Goal: Task Accomplishment & Management: Manage account settings

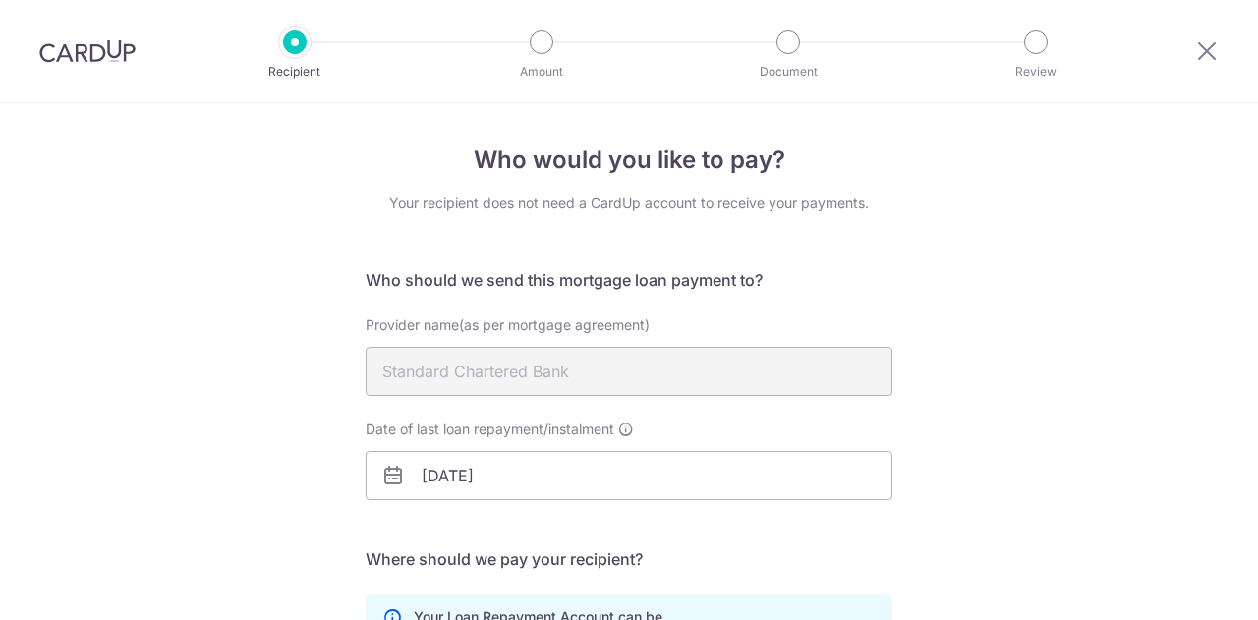
select select "14"
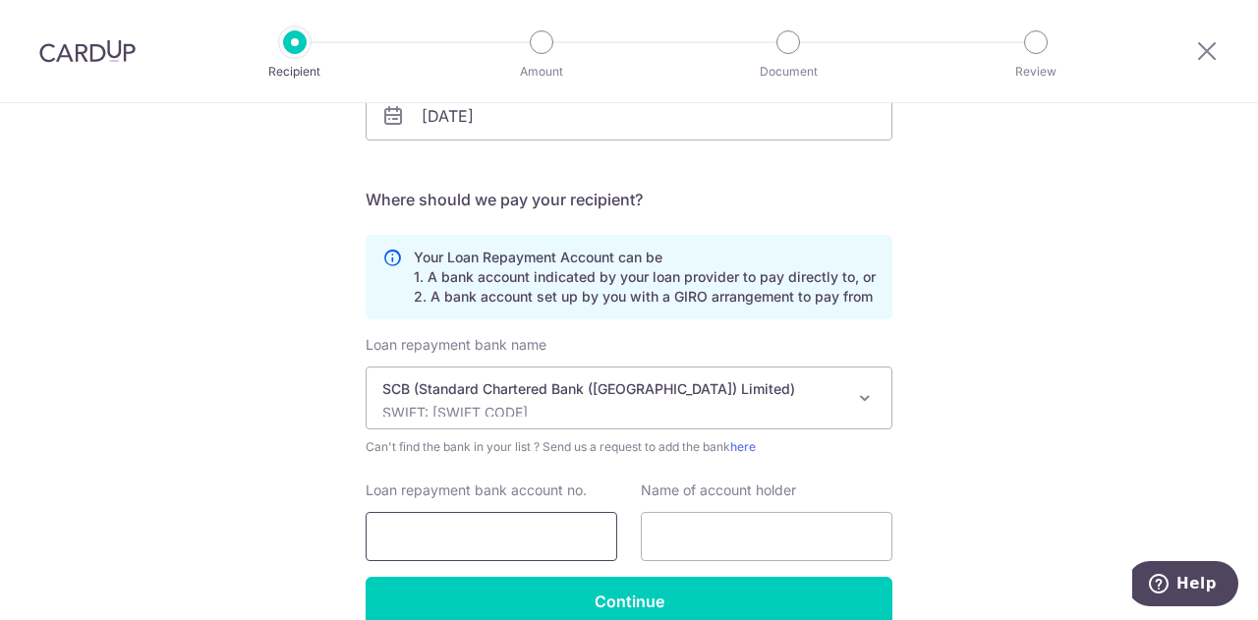
scroll to position [458, 0]
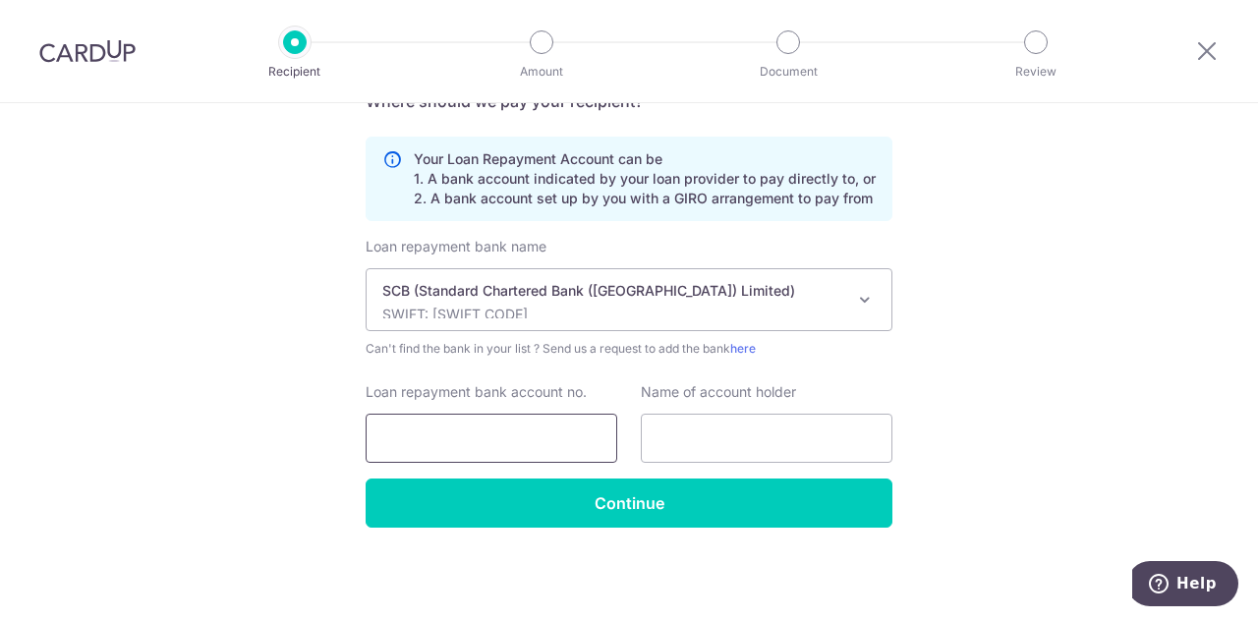
click at [489, 417] on input "Loan repayment bank account no." at bounding box center [492, 438] width 252 height 49
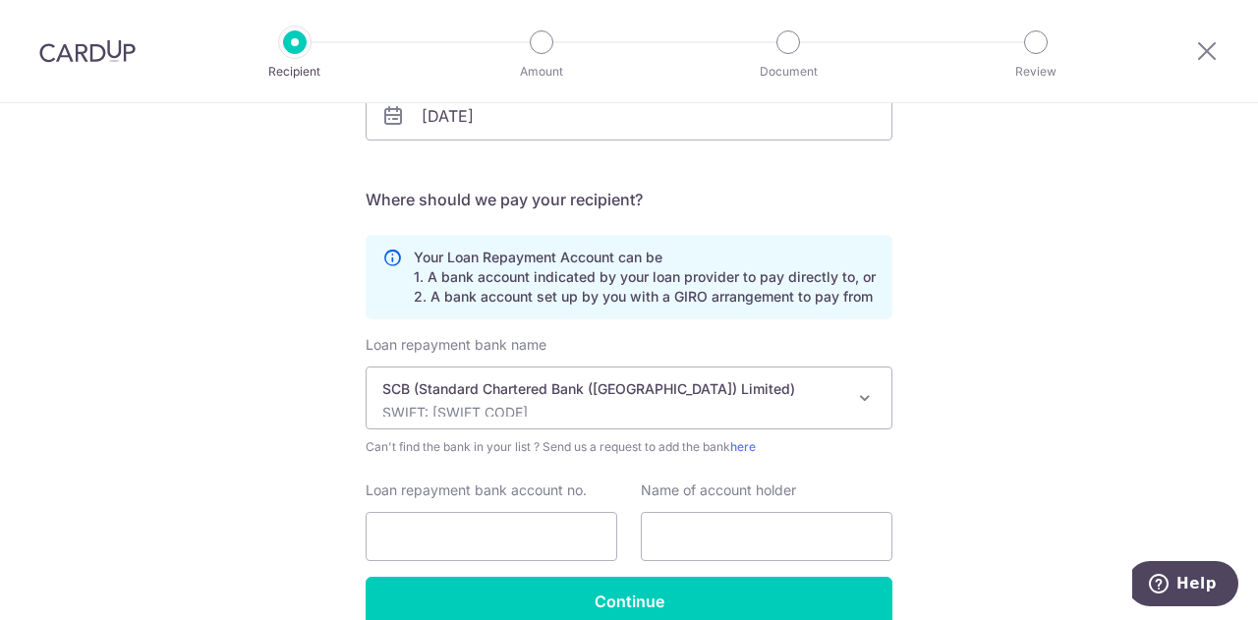
click at [455, 289] on p "Your Loan Repayment Account can be 1. A bank account indicated by your loan pro…" at bounding box center [645, 277] width 462 height 59
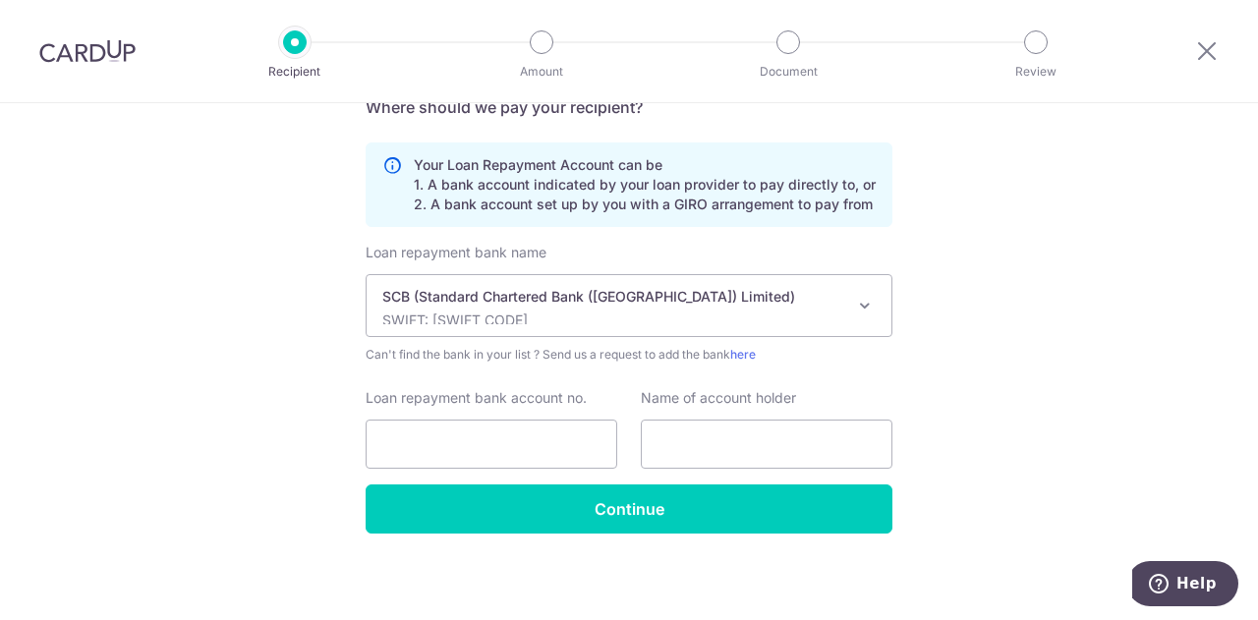
scroll to position [458, 0]
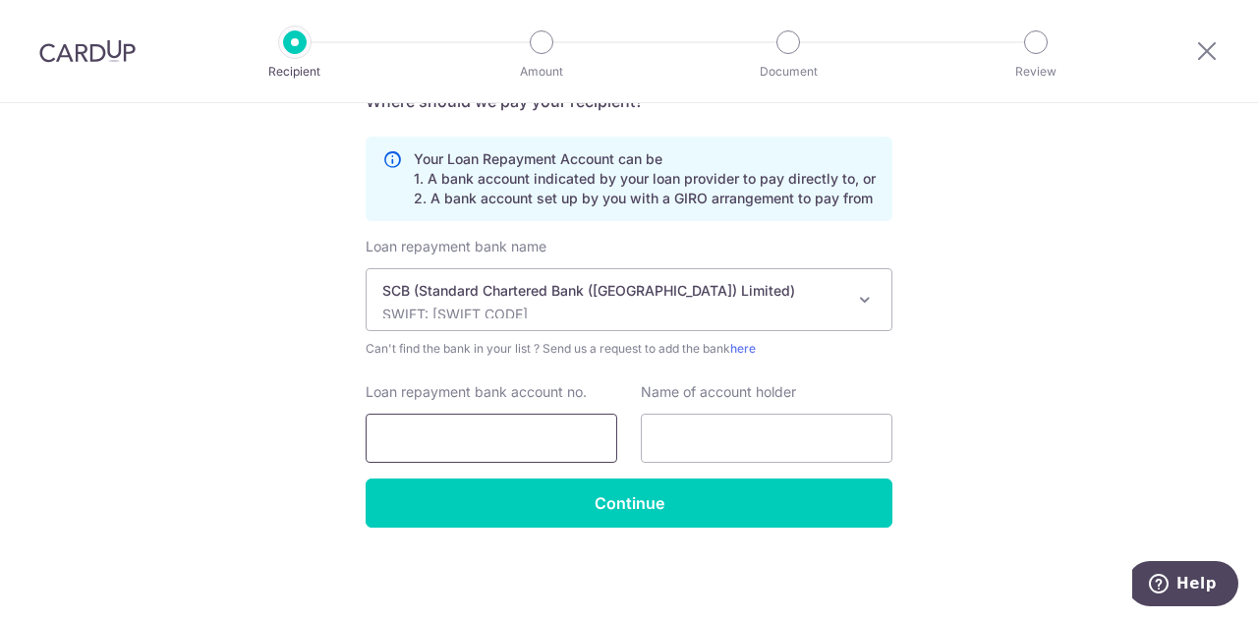
click at [405, 433] on input "Loan repayment bank account no." at bounding box center [492, 438] width 252 height 49
type input "0118864009"
click at [719, 426] on input "text" at bounding box center [767, 438] width 252 height 49
type input "Chan Ren Tze"
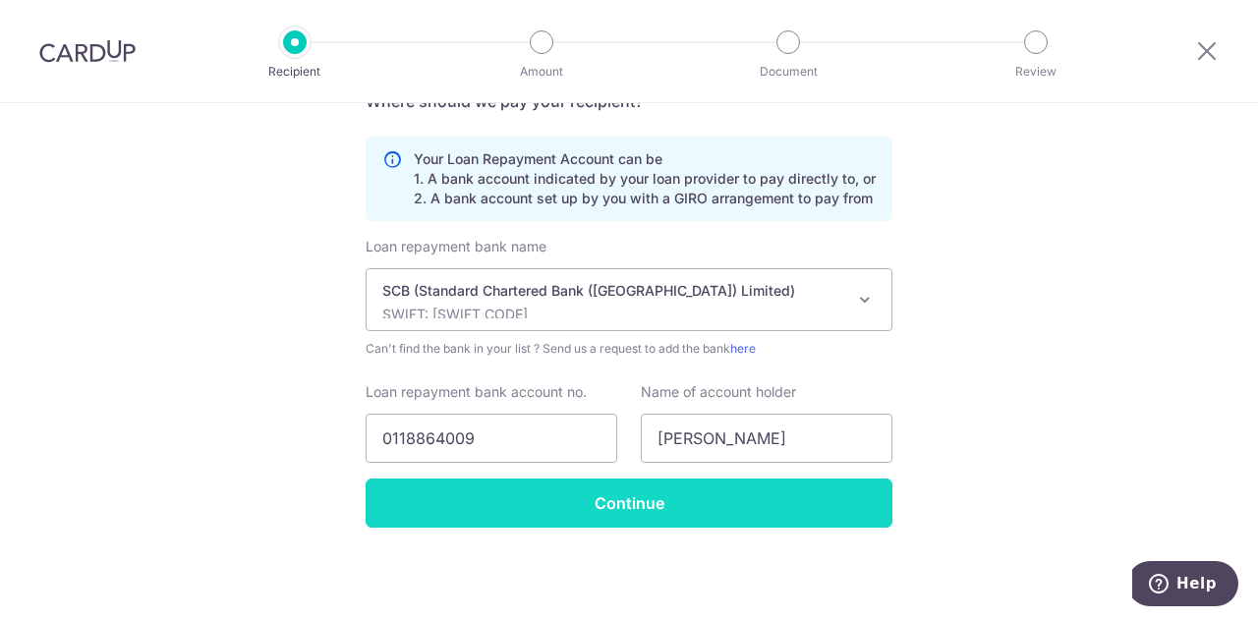
click at [643, 510] on input "Continue" at bounding box center [629, 503] width 527 height 49
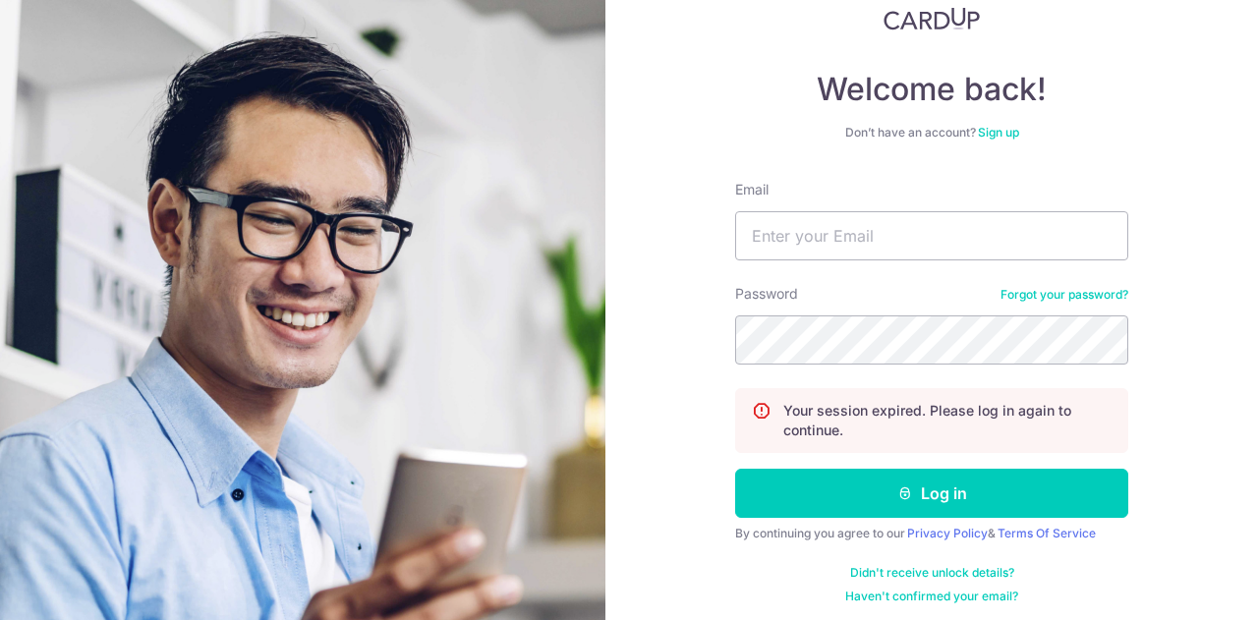
scroll to position [143, 0]
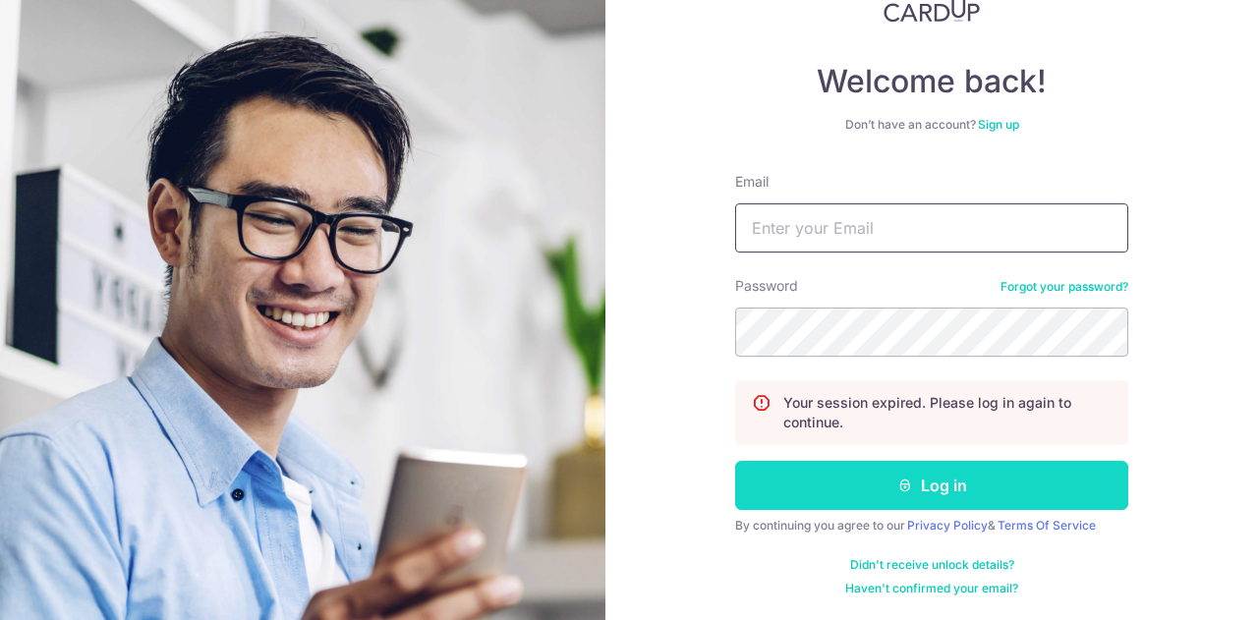
type input "[EMAIL_ADDRESS][DOMAIN_NAME]"
click at [883, 495] on button "Log in" at bounding box center [931, 485] width 393 height 49
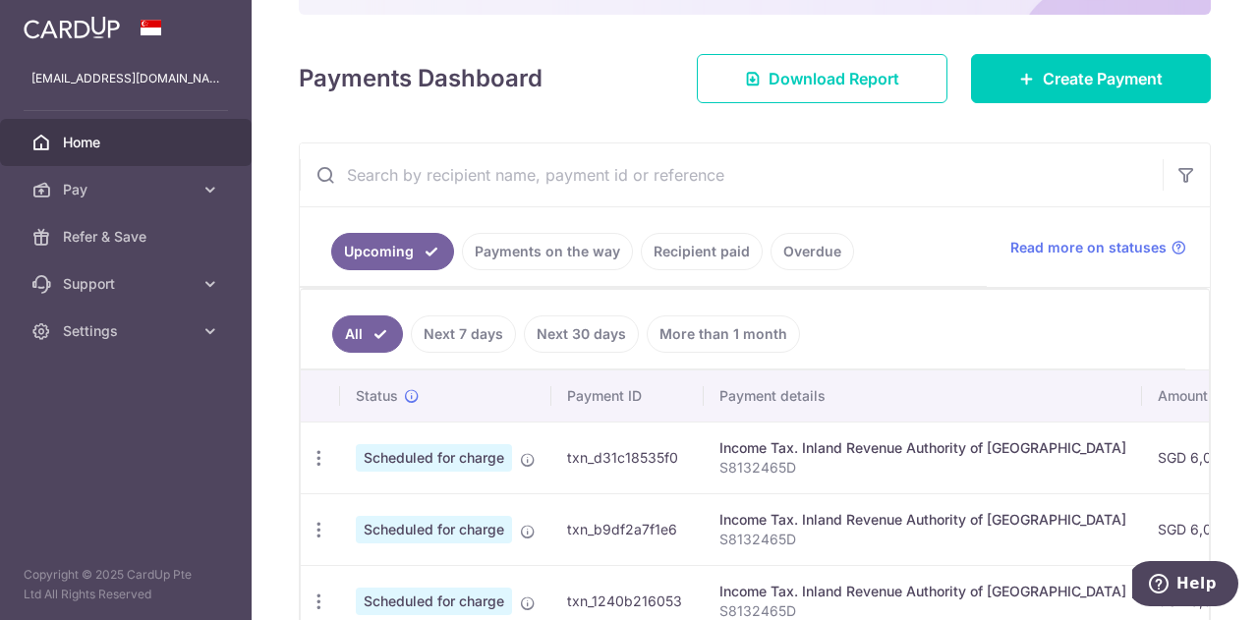
scroll to position [295, 0]
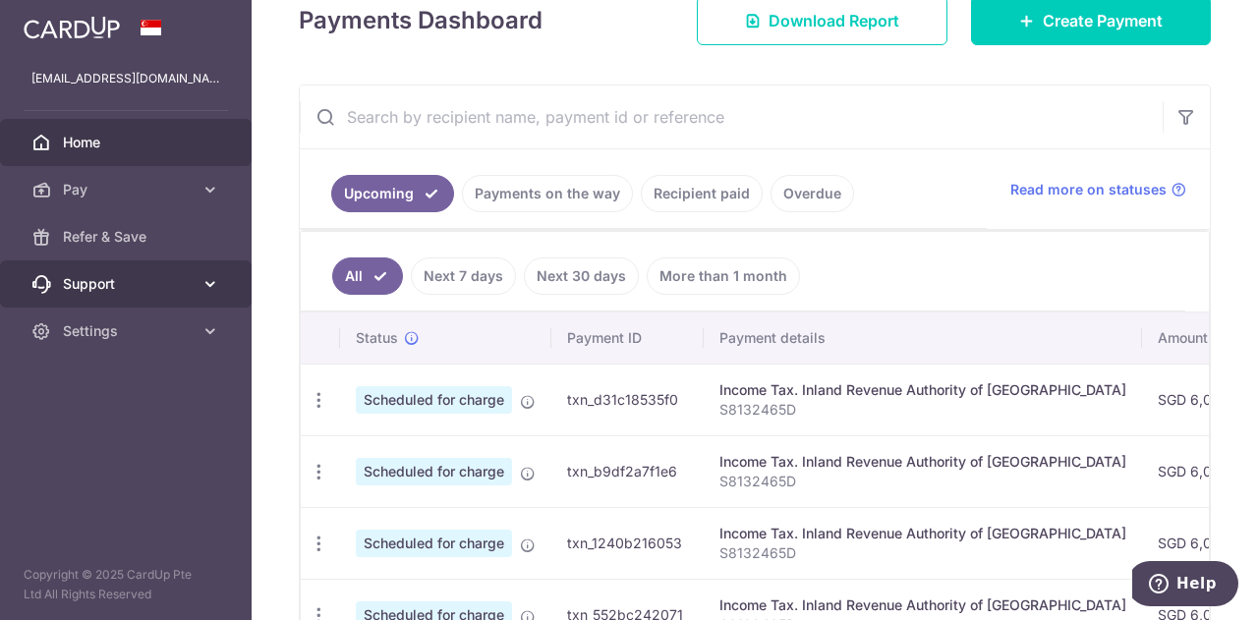
click at [125, 278] on span "Support" at bounding box center [128, 284] width 130 height 20
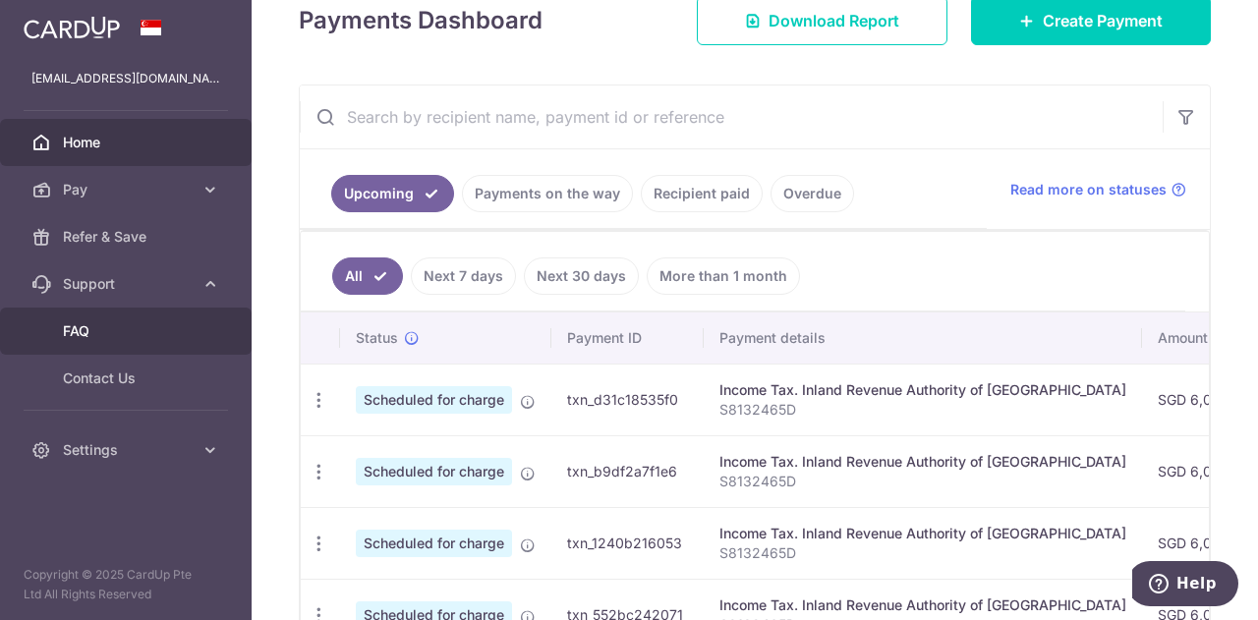
click at [73, 335] on span "FAQ" at bounding box center [128, 331] width 130 height 20
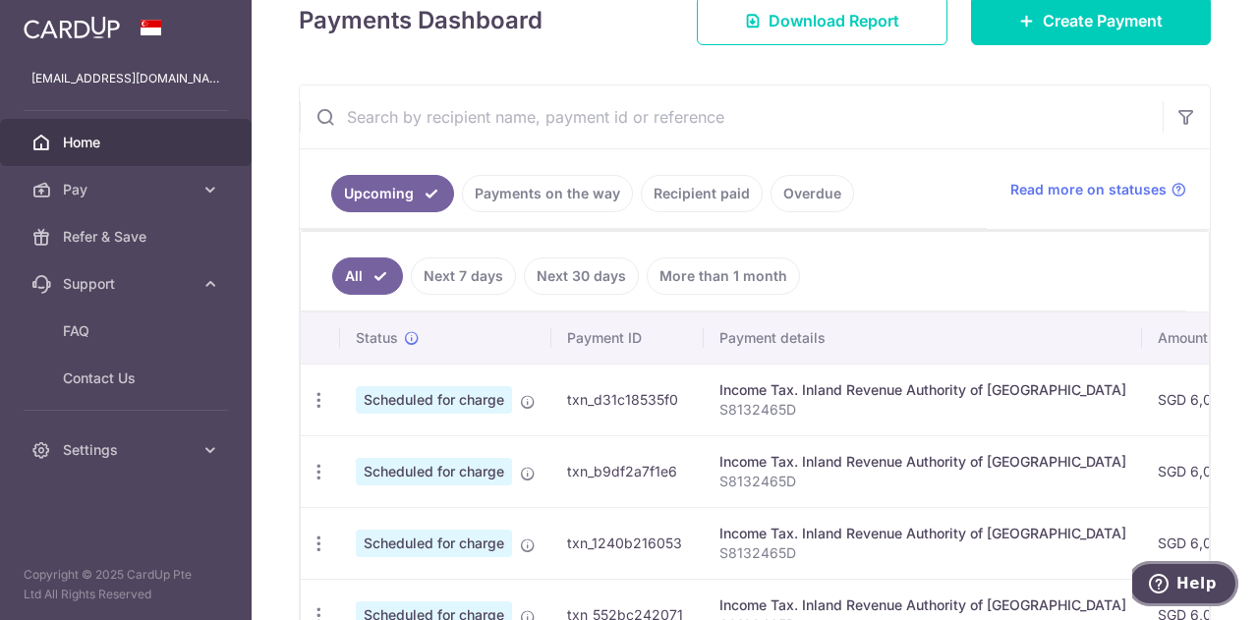
click at [1200, 590] on span "Help" at bounding box center [1196, 584] width 40 height 18
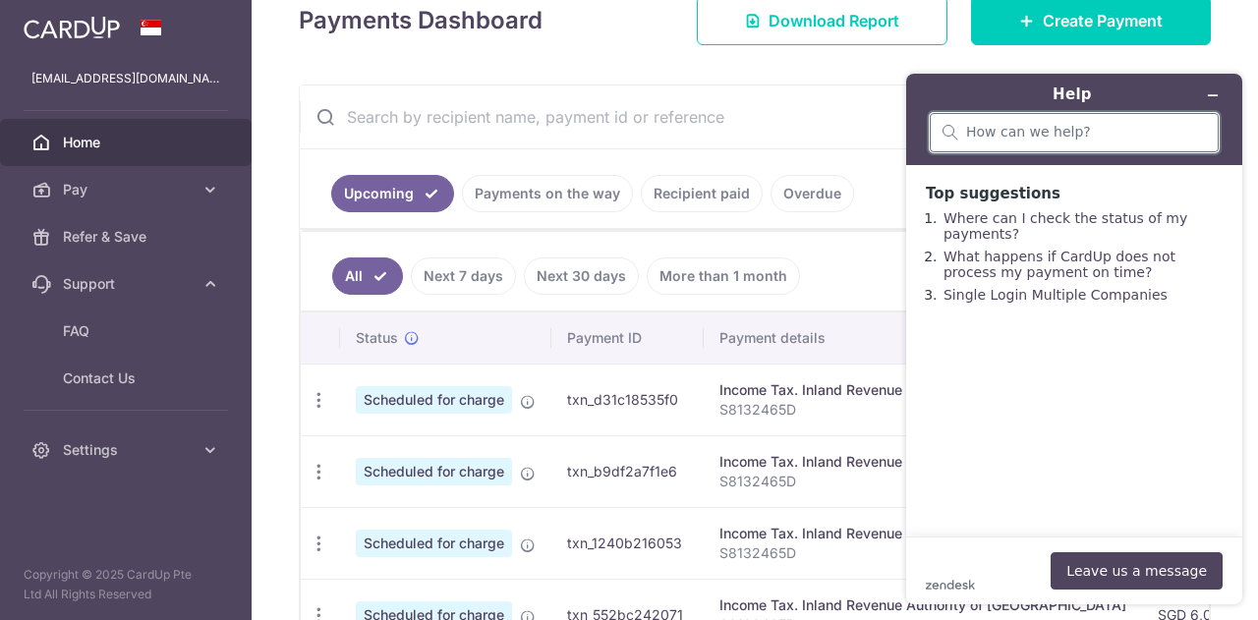
click at [998, 138] on input "search" at bounding box center [1086, 133] width 240 height 18
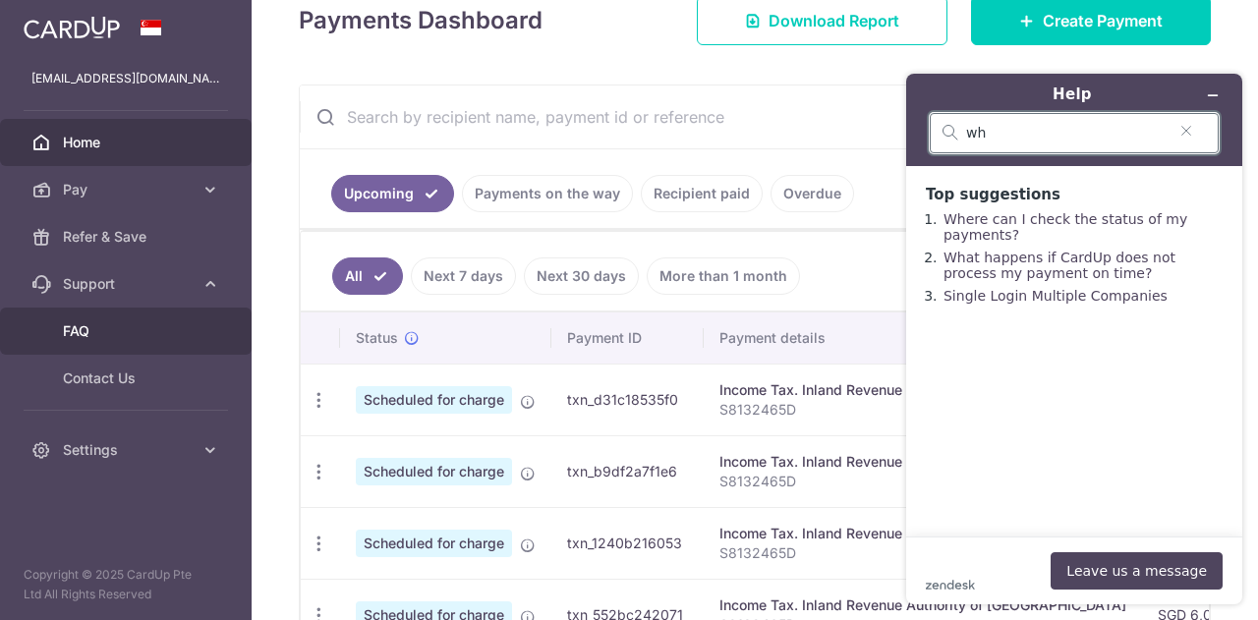
type input "w"
type input "how does cardup work wrt to tax payment via giro?"
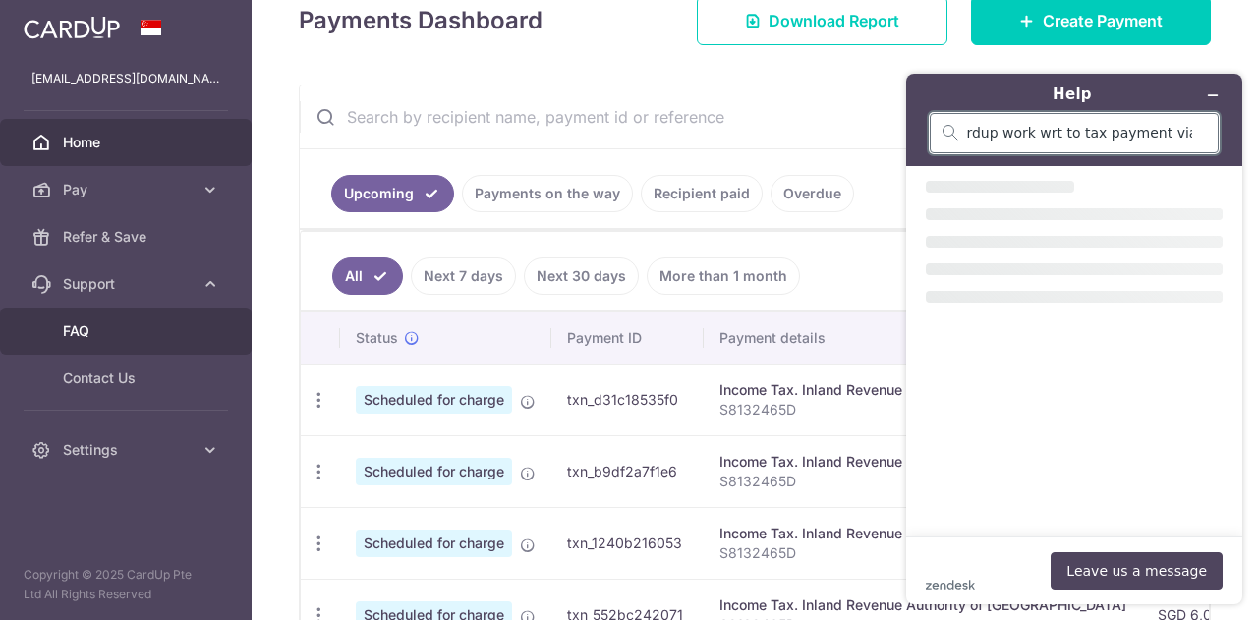
scroll to position [0, 0]
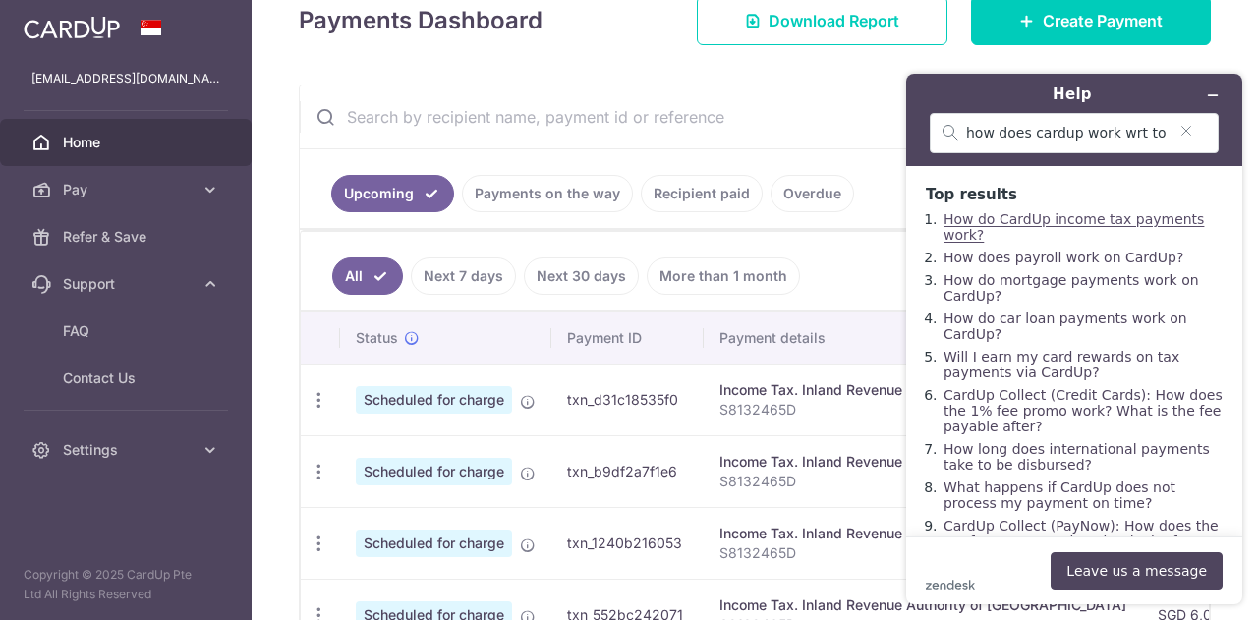
click at [1115, 223] on link "How do CardUp income tax payments work?" at bounding box center [1073, 226] width 260 height 31
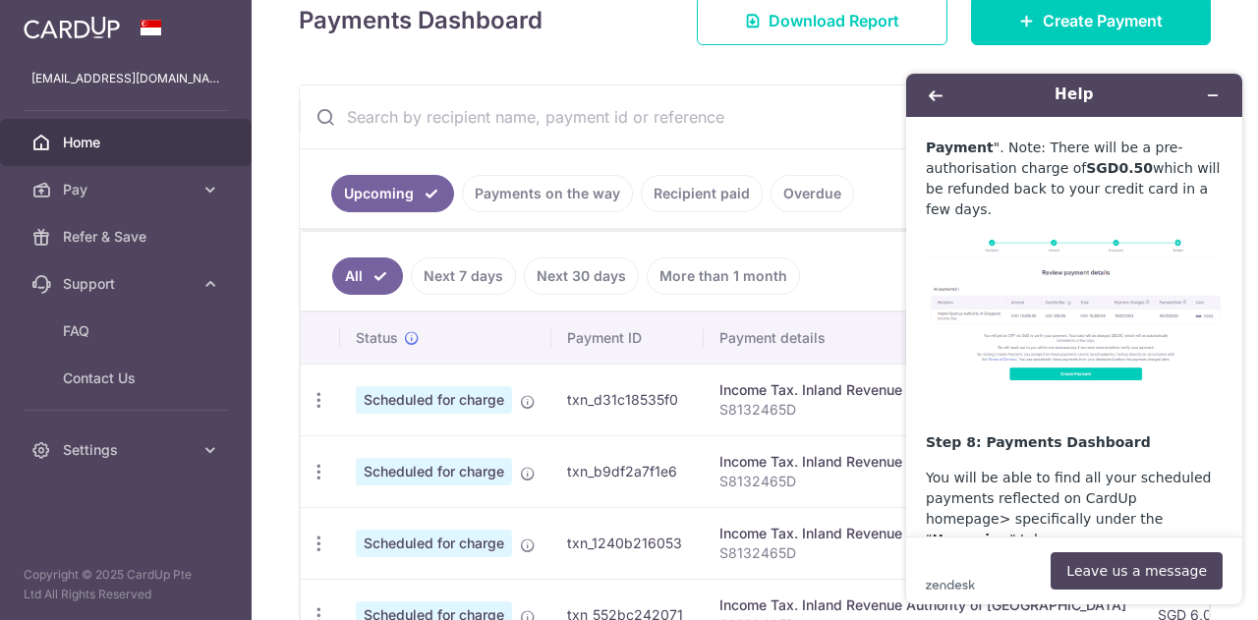
scroll to position [6978, 0]
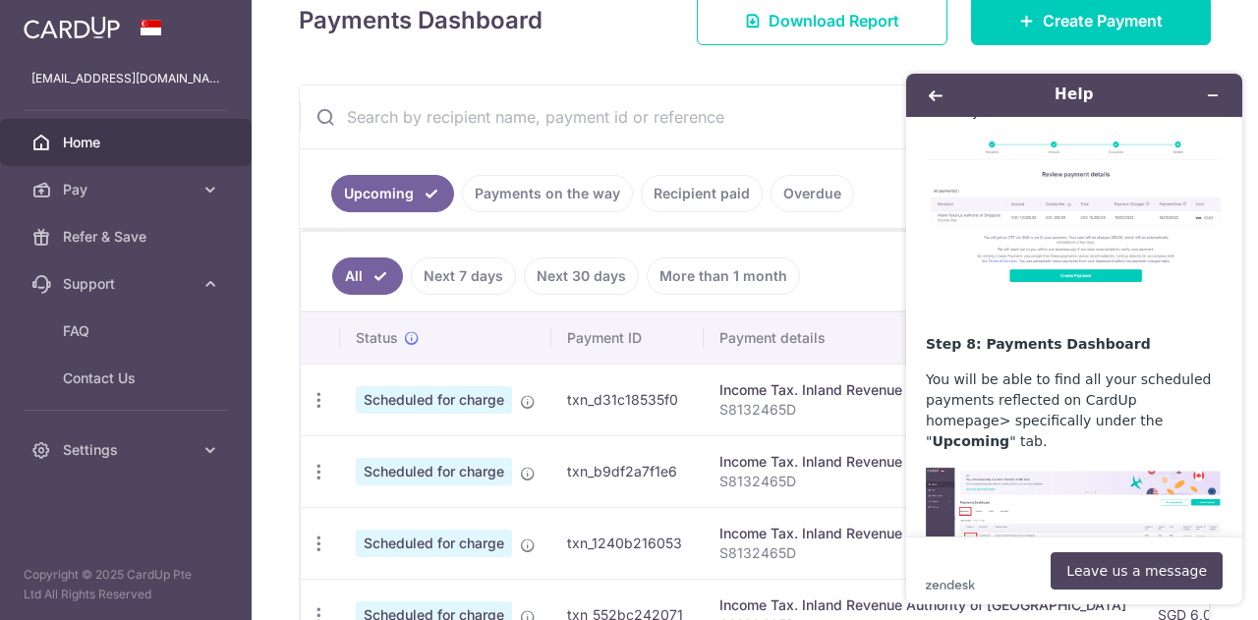
click at [1112, 567] on button "Leave us a message" at bounding box center [1137, 570] width 172 height 37
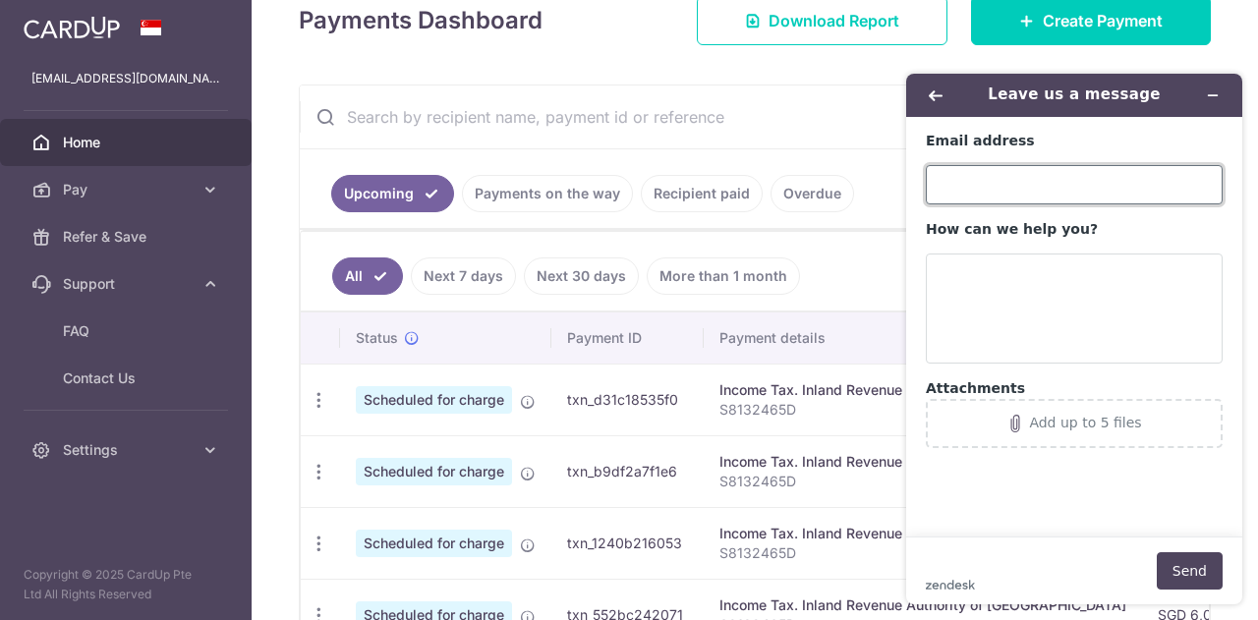
click at [973, 199] on input "Email address" at bounding box center [1074, 184] width 297 height 39
type input "[EMAIL_ADDRESS][DOMAIN_NAME]"
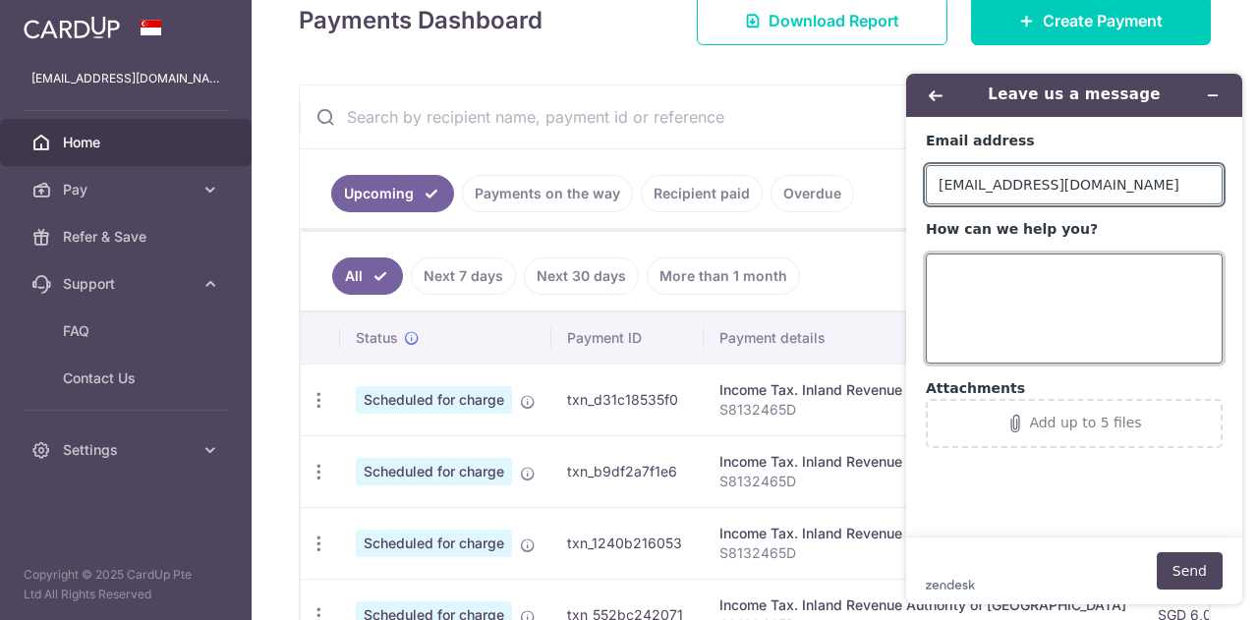
click at [1029, 291] on textarea "How can we help you?" at bounding box center [1074, 309] width 297 height 110
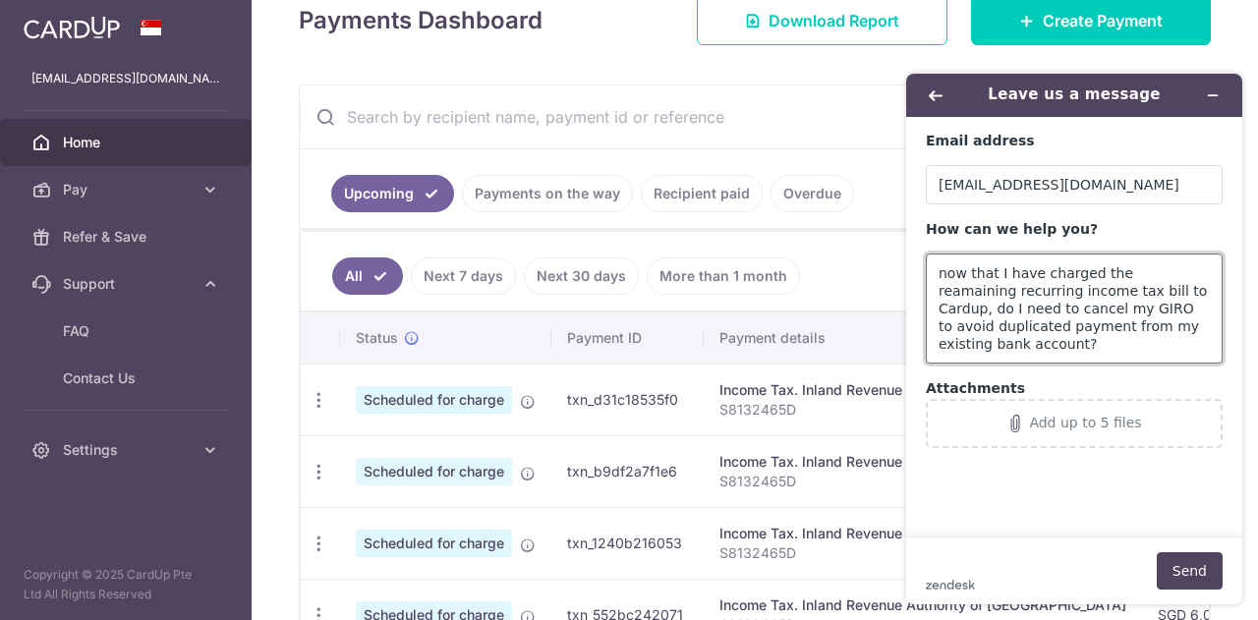
click at [1100, 331] on textarea "now that I have charged the reamaining recurring income tax bill to Cardup, do …" at bounding box center [1074, 309] width 297 height 110
click at [1086, 337] on textarea "now that I have charged the reamaining recurring income tax bill to Cardup, do …" at bounding box center [1074, 309] width 297 height 110
type textarea "now that I have charged the reamaining recurring income tax bill to Cardup, do …"
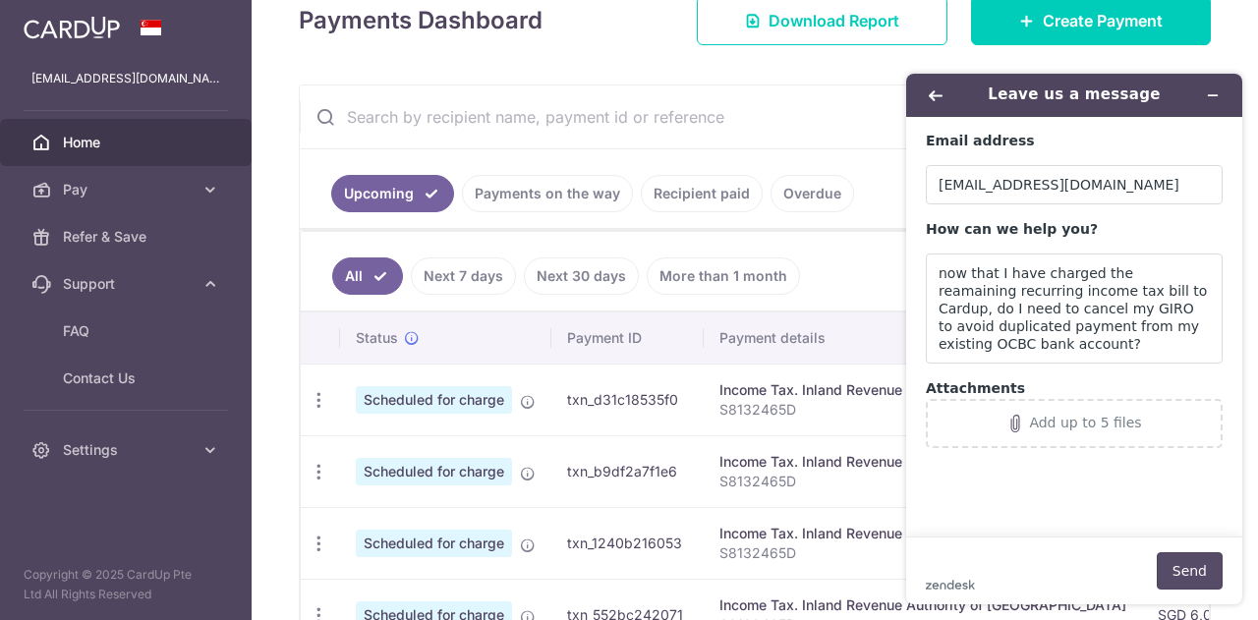
click at [1179, 564] on button "Send" at bounding box center [1190, 570] width 66 height 37
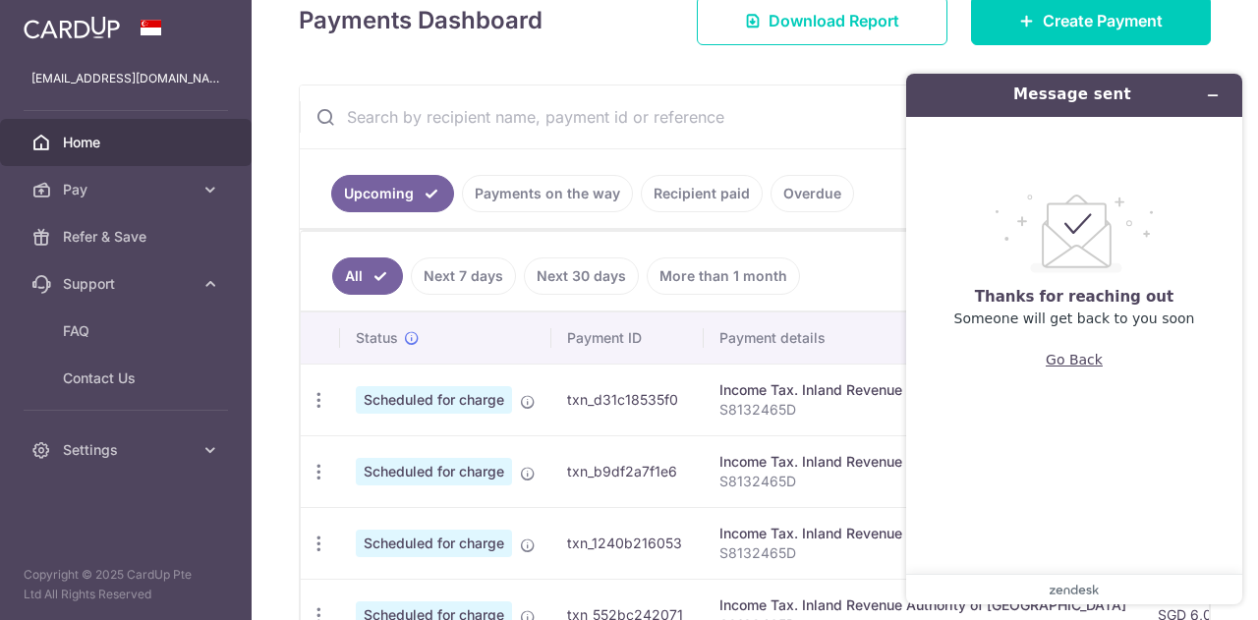
click at [1087, 362] on button "Go Back" at bounding box center [1074, 359] width 57 height 37
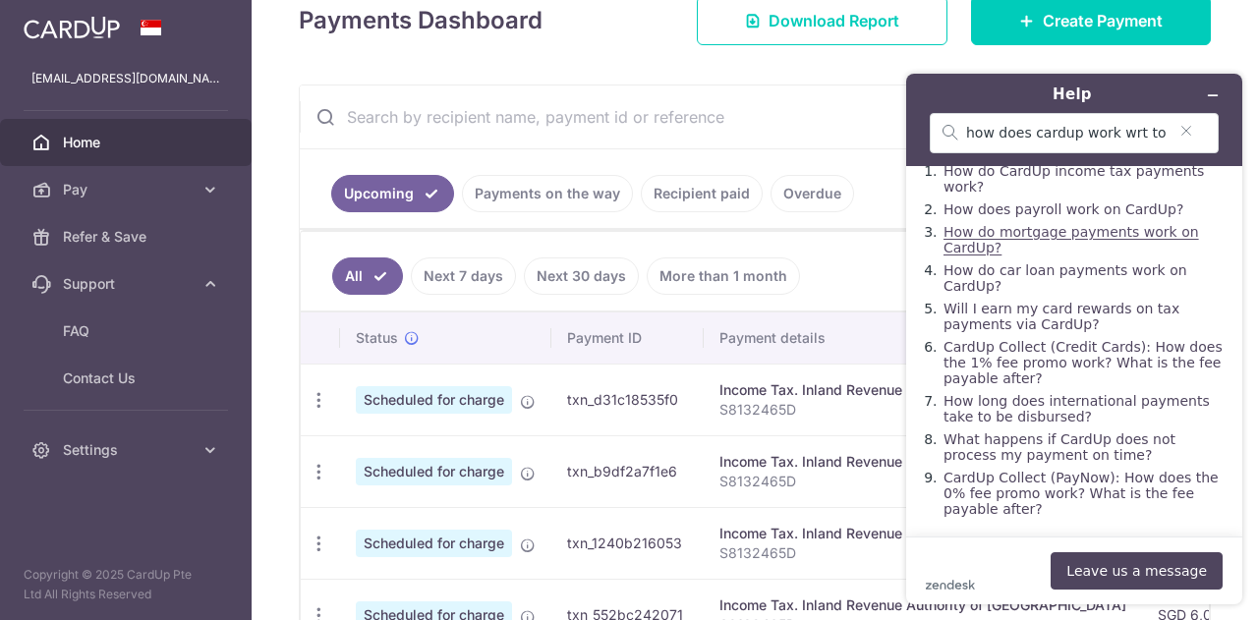
scroll to position [0, 0]
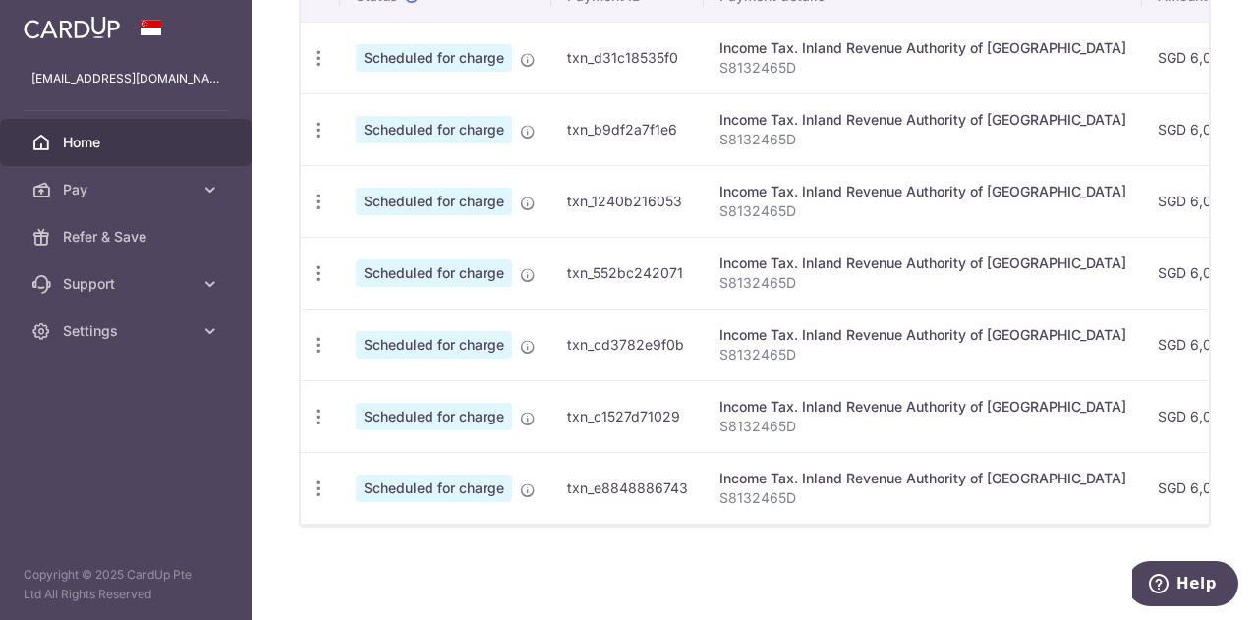
scroll to position [155, 0]
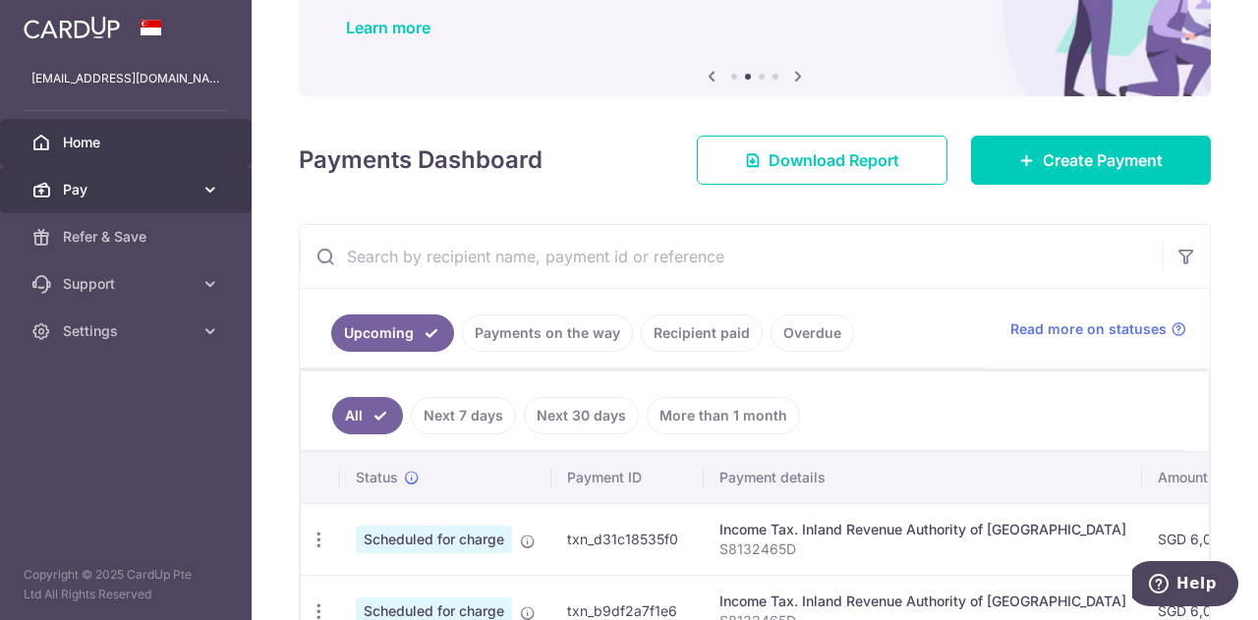
click at [68, 193] on span "Pay" at bounding box center [128, 190] width 130 height 20
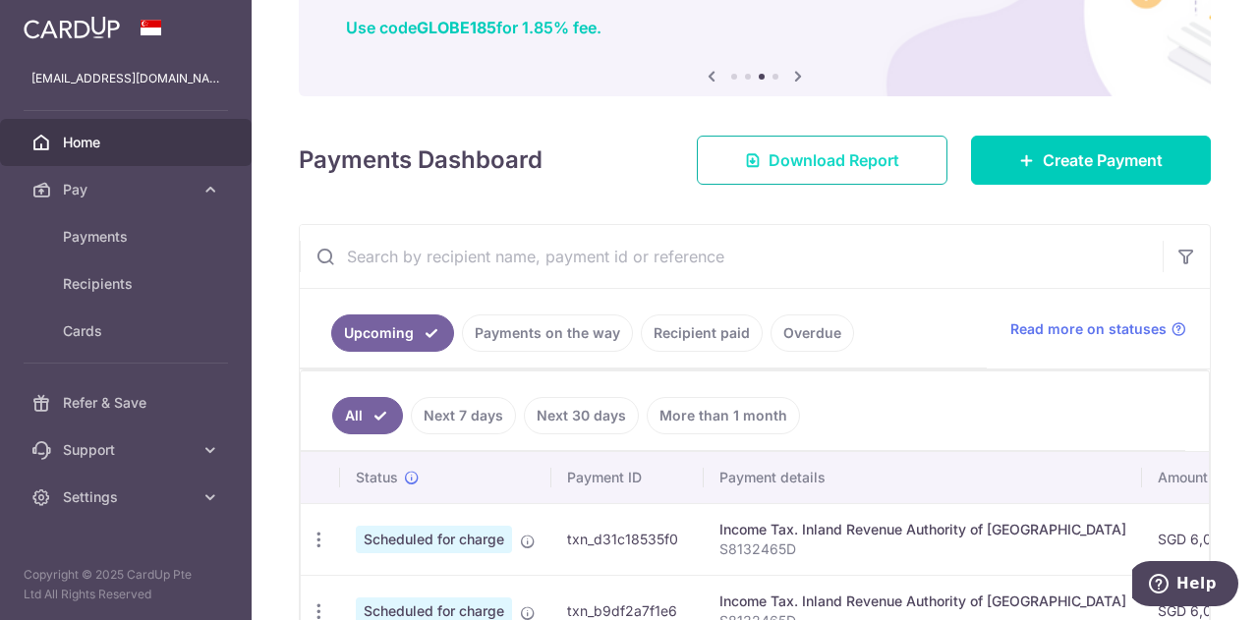
click at [882, 162] on span "Download Report" at bounding box center [834, 160] width 131 height 24
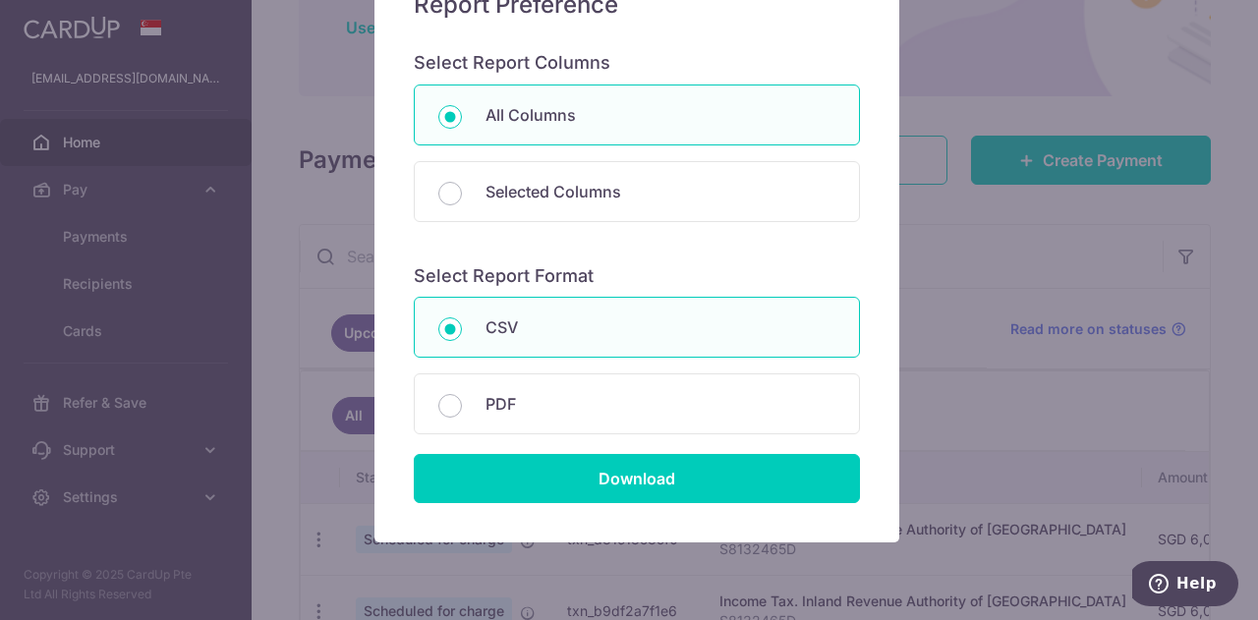
scroll to position [257, 0]
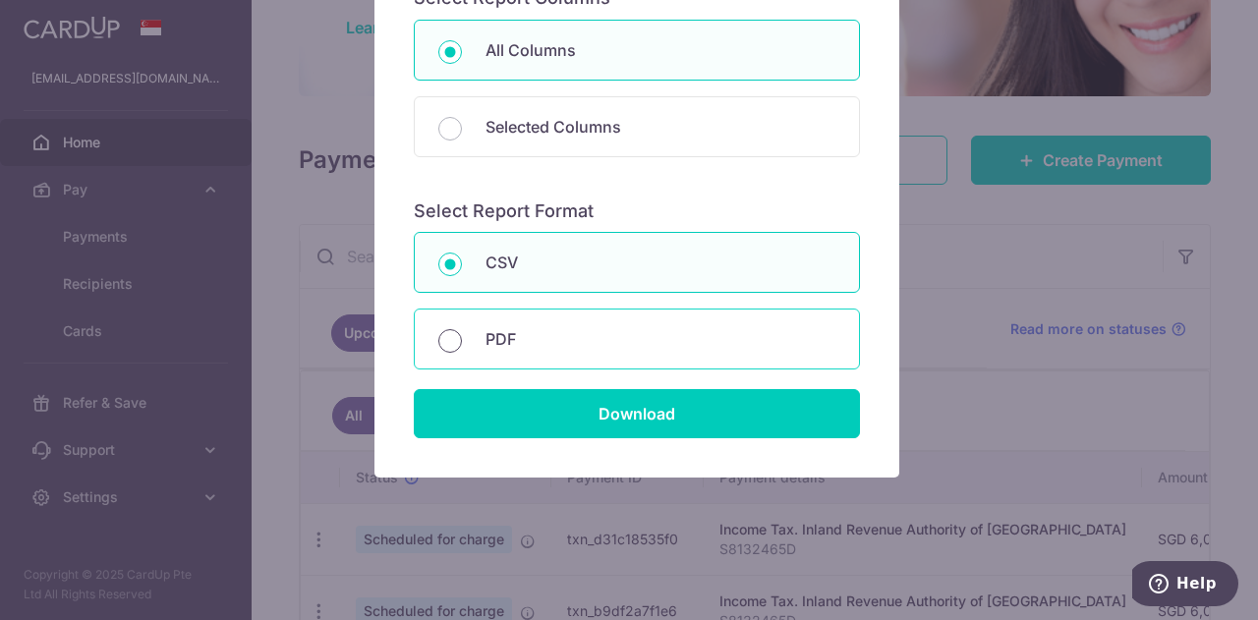
click at [444, 339] on input "PDF" at bounding box center [450, 341] width 24 height 24
radio input "true"
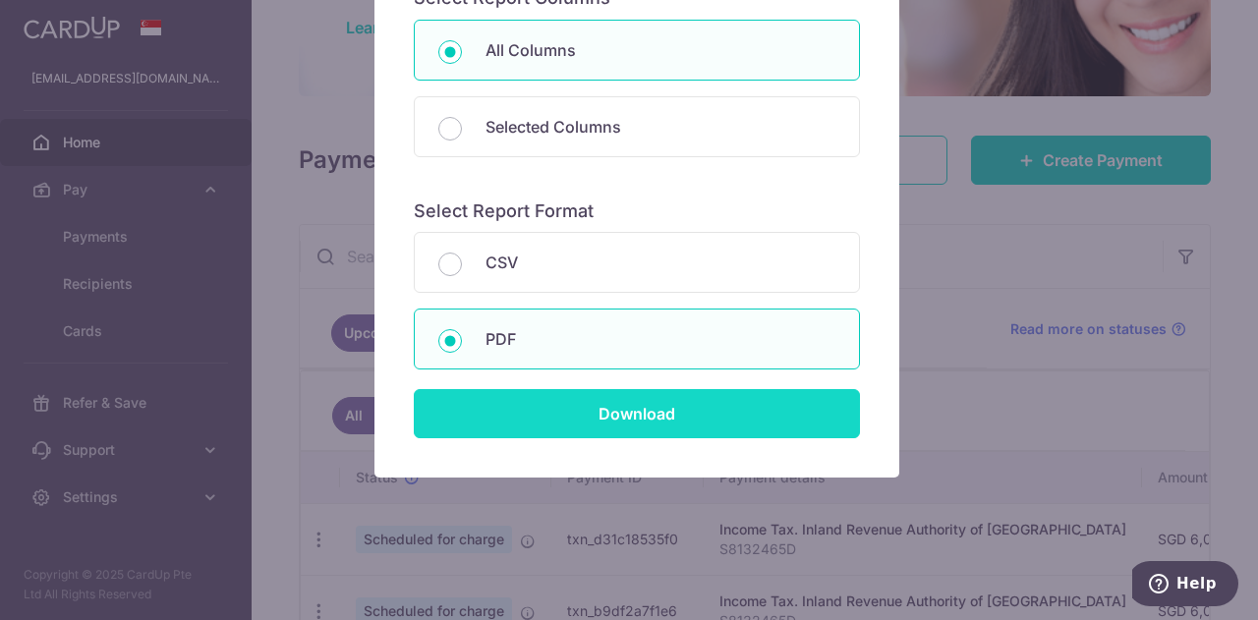
click at [486, 414] on input "Download" at bounding box center [637, 413] width 446 height 49
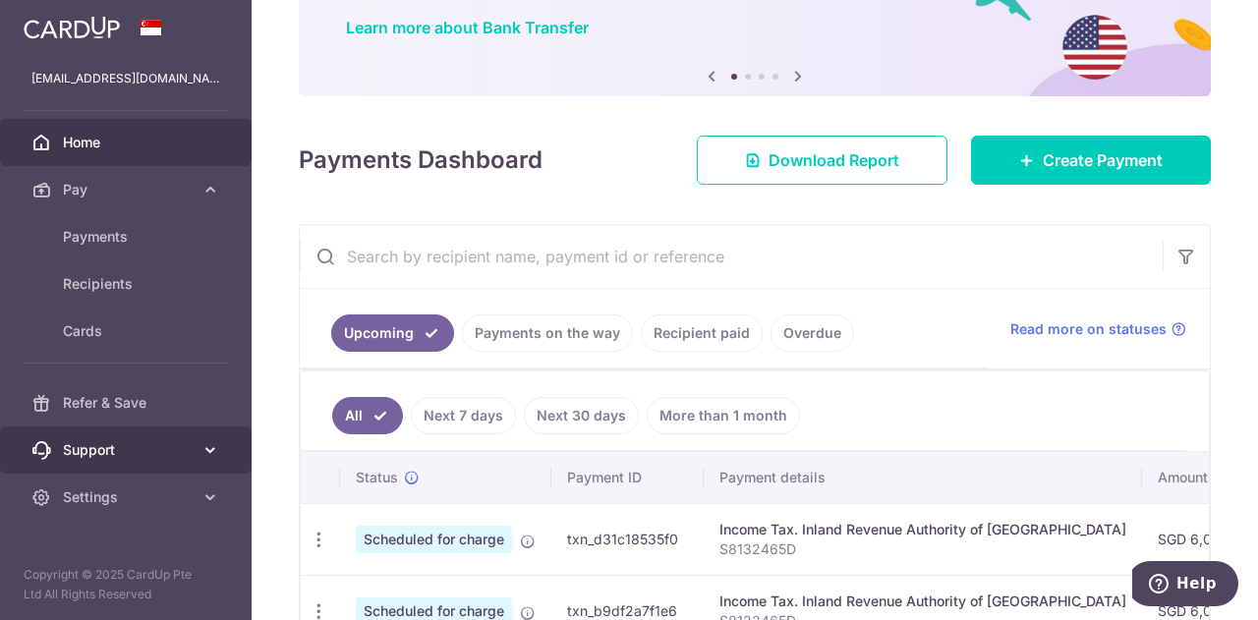
click at [198, 450] on link "Support" at bounding box center [126, 450] width 252 height 47
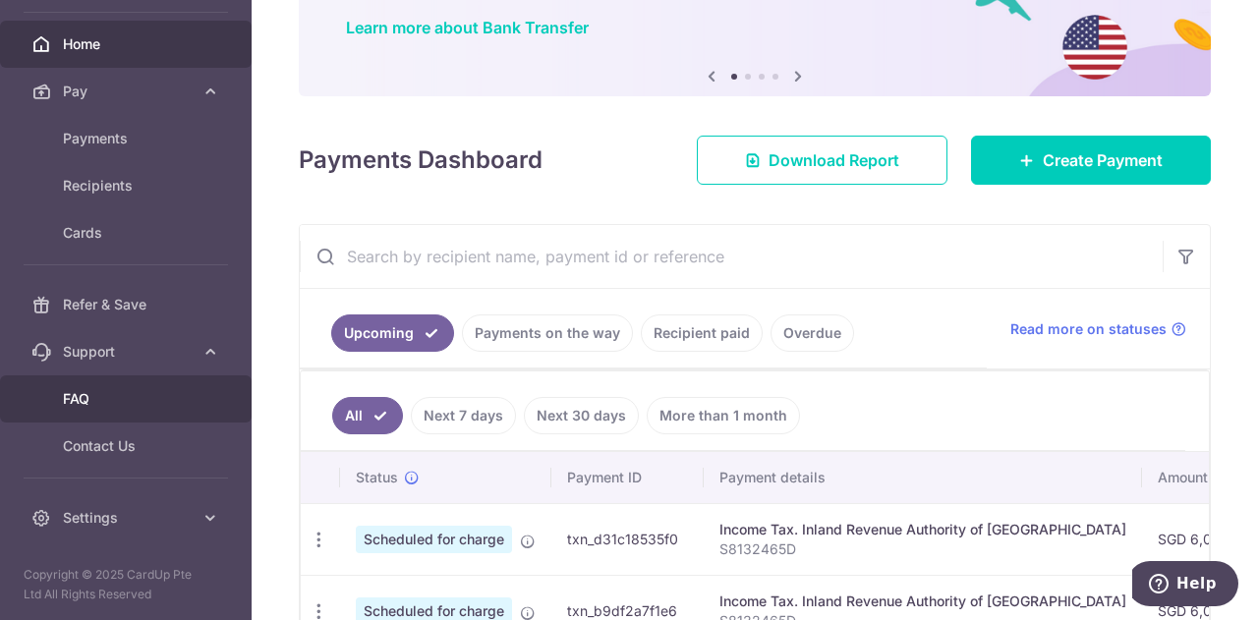
click at [103, 397] on span "FAQ" at bounding box center [128, 399] width 130 height 20
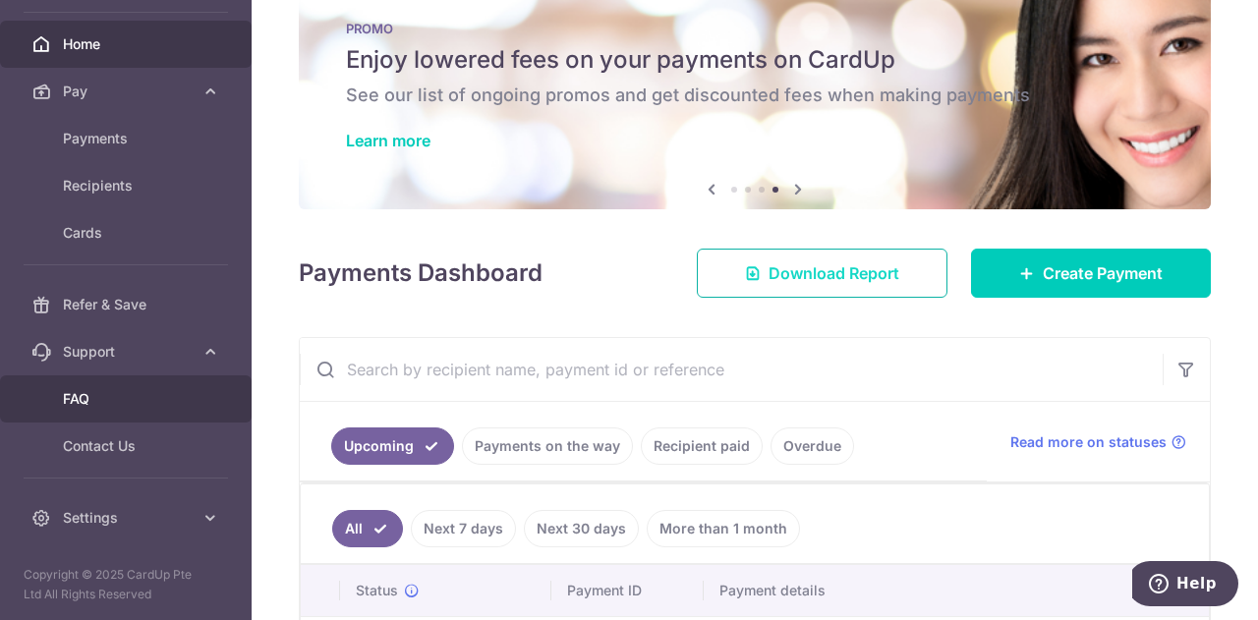
scroll to position [0, 0]
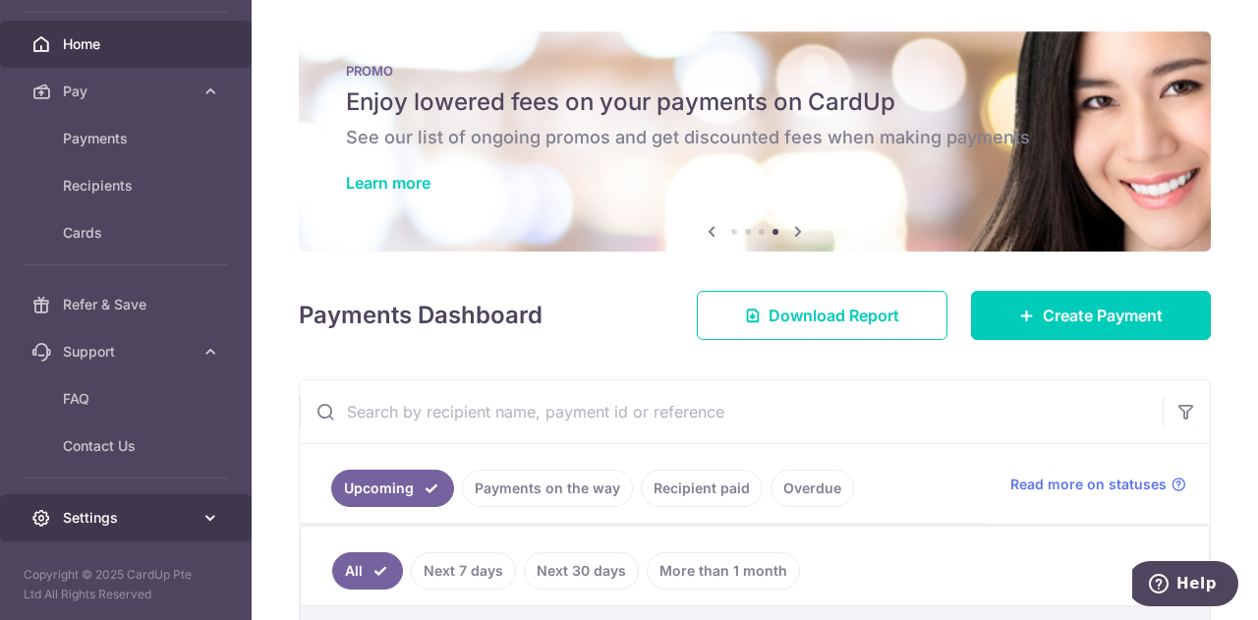
click at [79, 512] on span "Settings" at bounding box center [128, 518] width 130 height 20
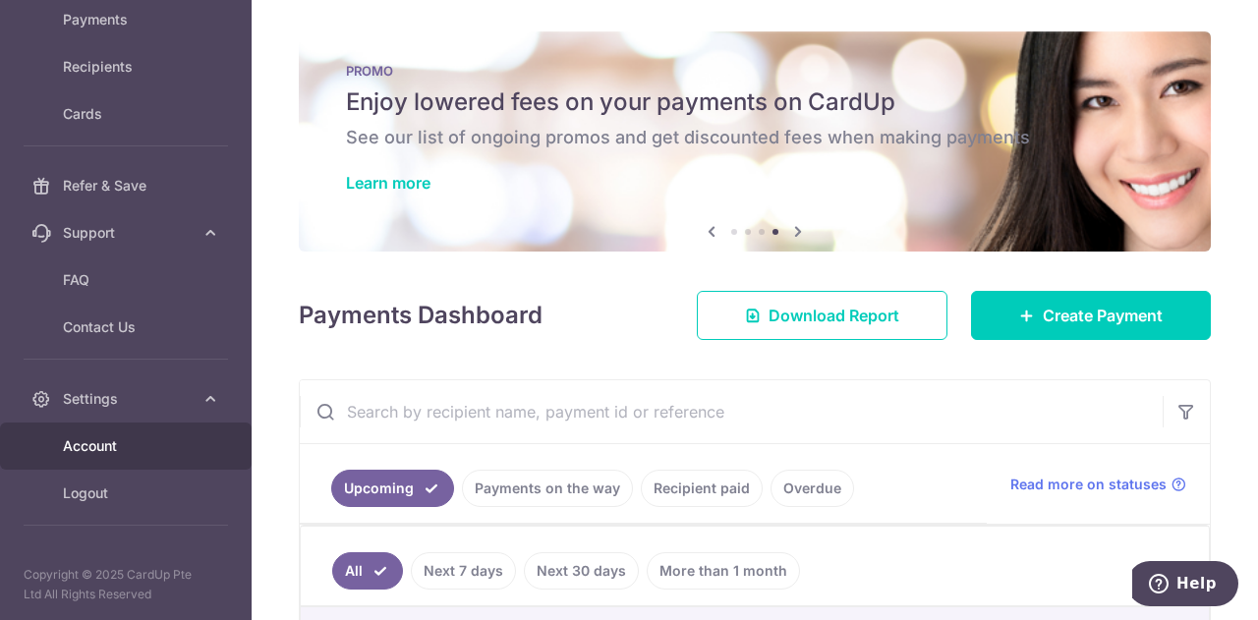
click at [95, 461] on link "Account" at bounding box center [126, 446] width 252 height 47
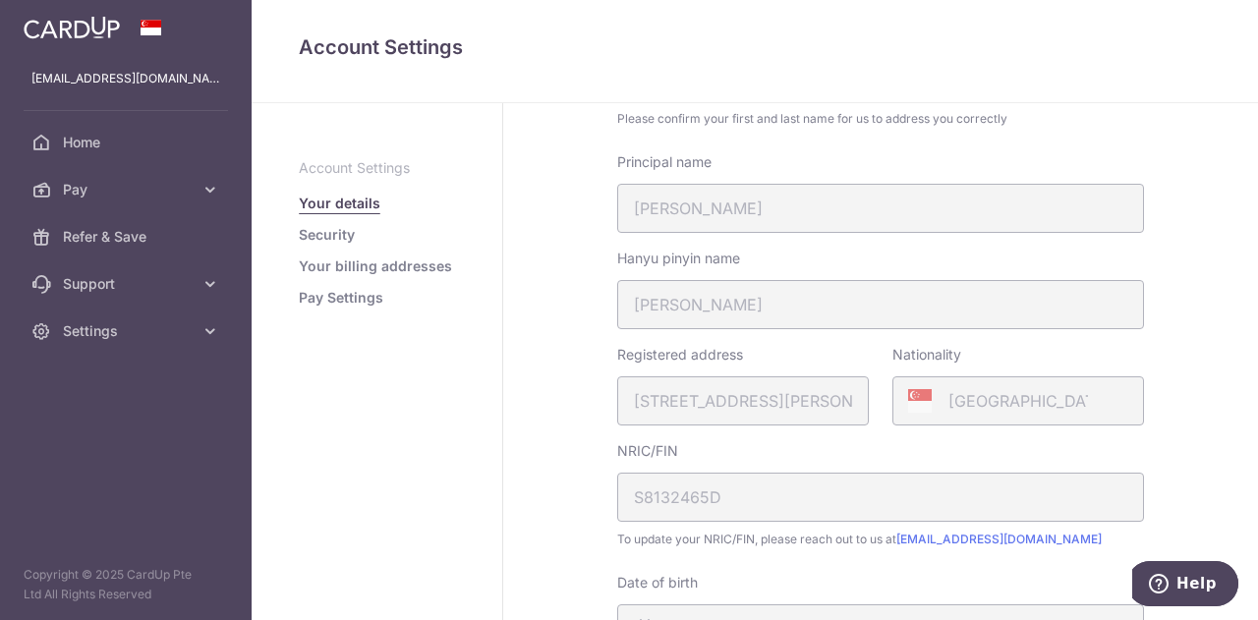
scroll to position [197, 0]
click at [391, 263] on link "Your billing addresses" at bounding box center [375, 267] width 153 height 20
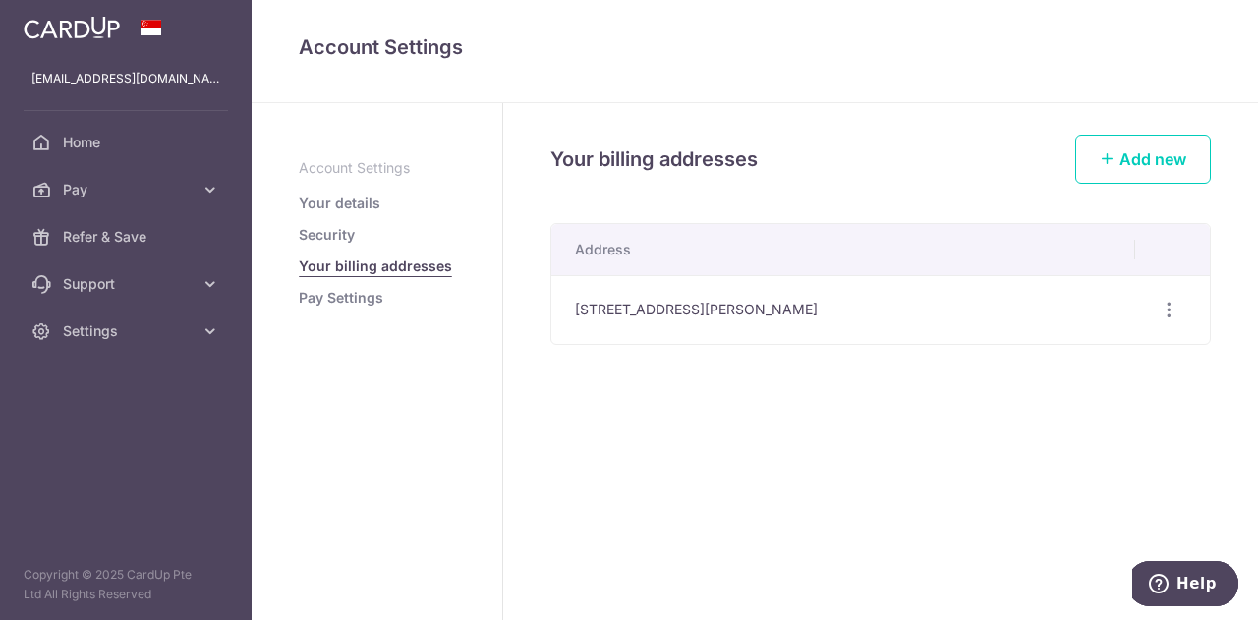
click at [348, 301] on link "Pay Settings" at bounding box center [341, 298] width 85 height 20
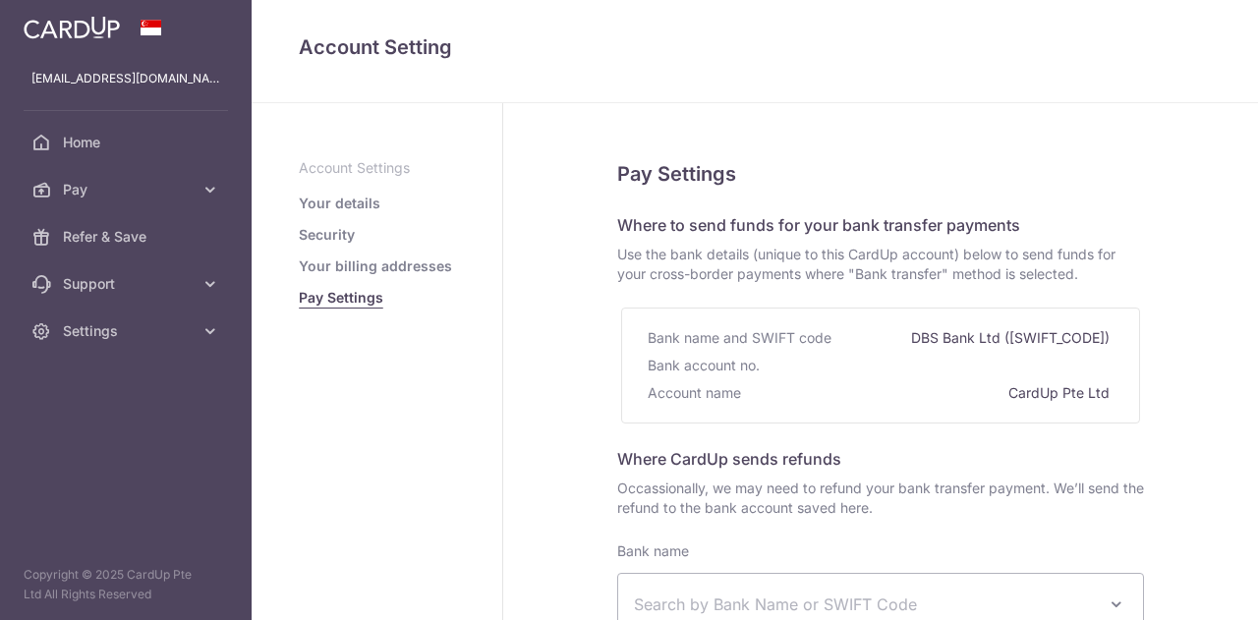
select select
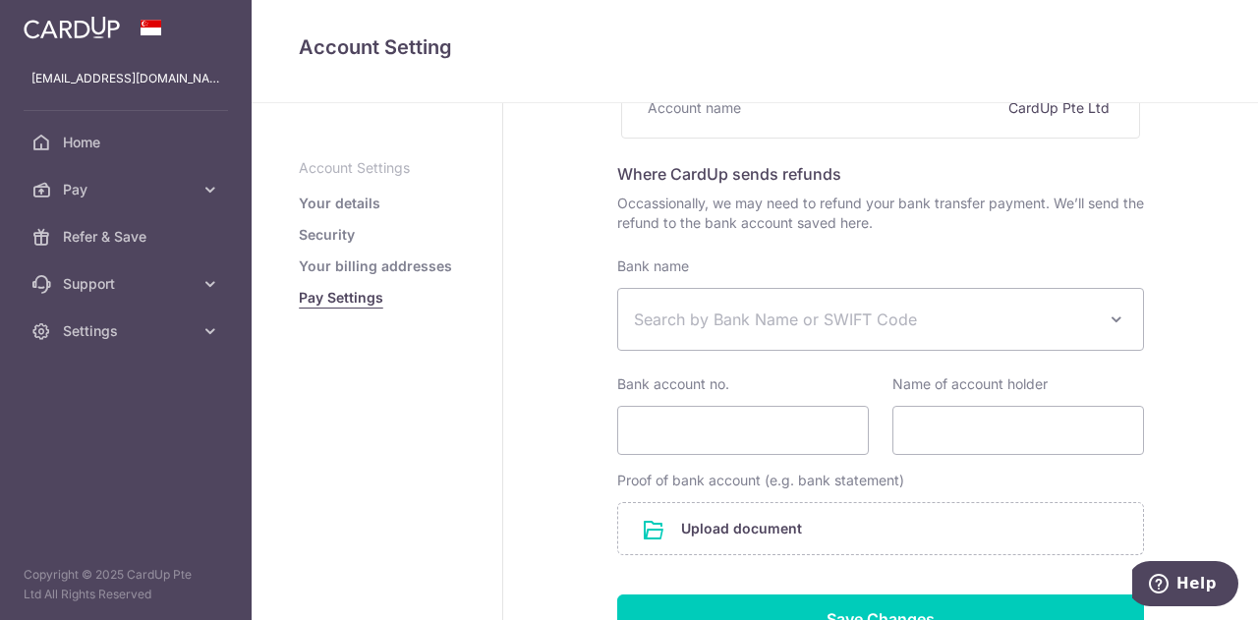
scroll to position [295, 0]
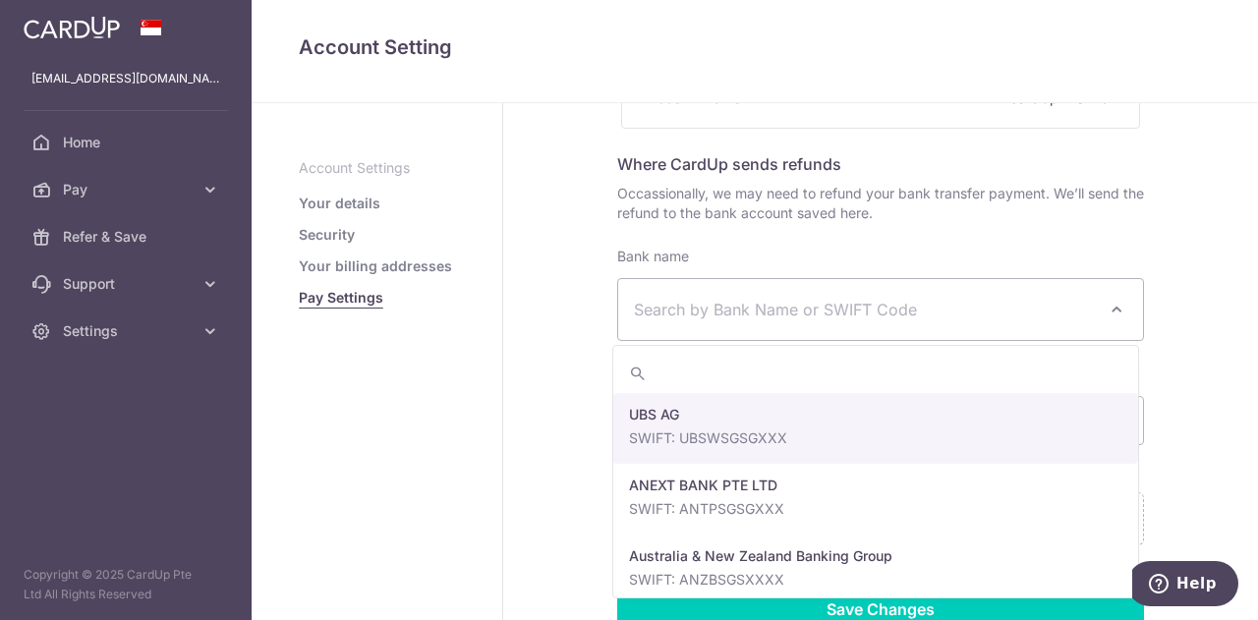
click at [736, 309] on span "Search by Bank Name or SWIFT Code" at bounding box center [865, 310] width 462 height 24
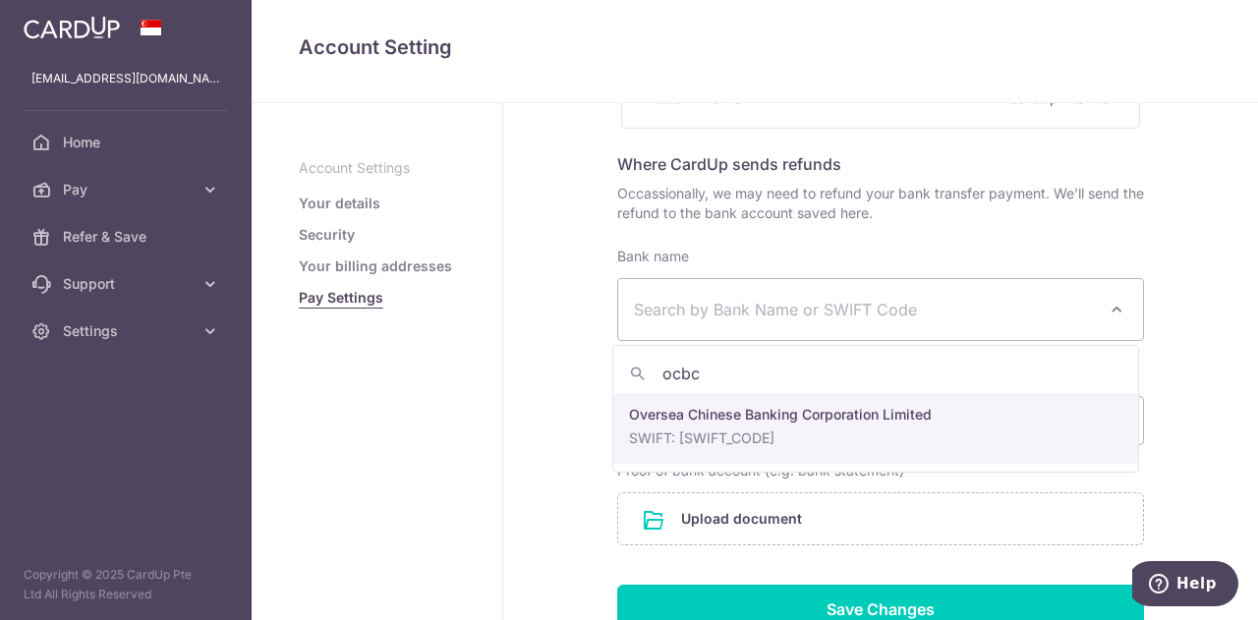
type input "ocbc"
select select "12"
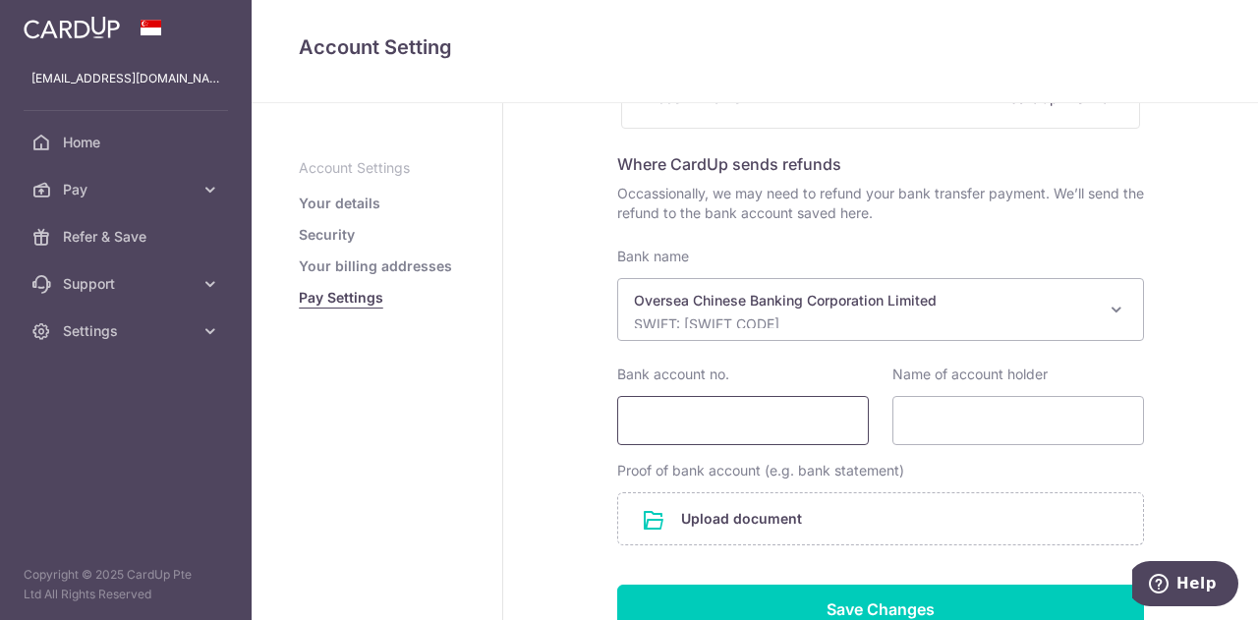
click at [740, 423] on input "Bank account no." at bounding box center [743, 420] width 252 height 49
type input "687303370001"
click at [956, 428] on input "Name of account holder" at bounding box center [1018, 420] width 252 height 49
type input "[PERSON_NAME]"
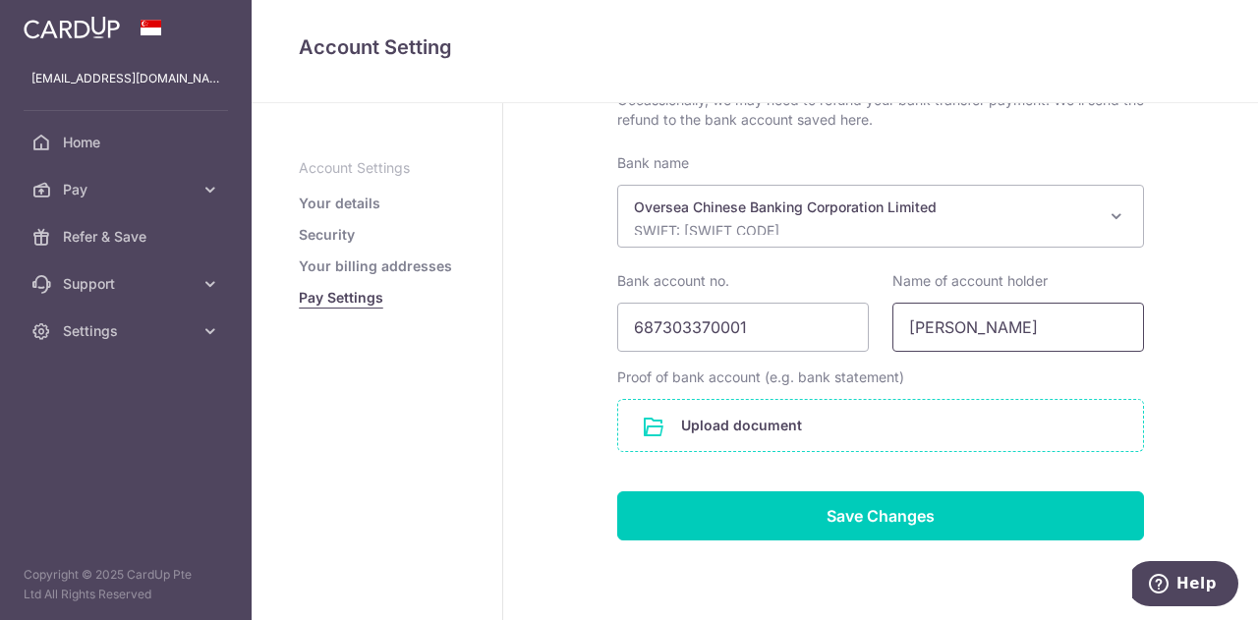
scroll to position [456, 0]
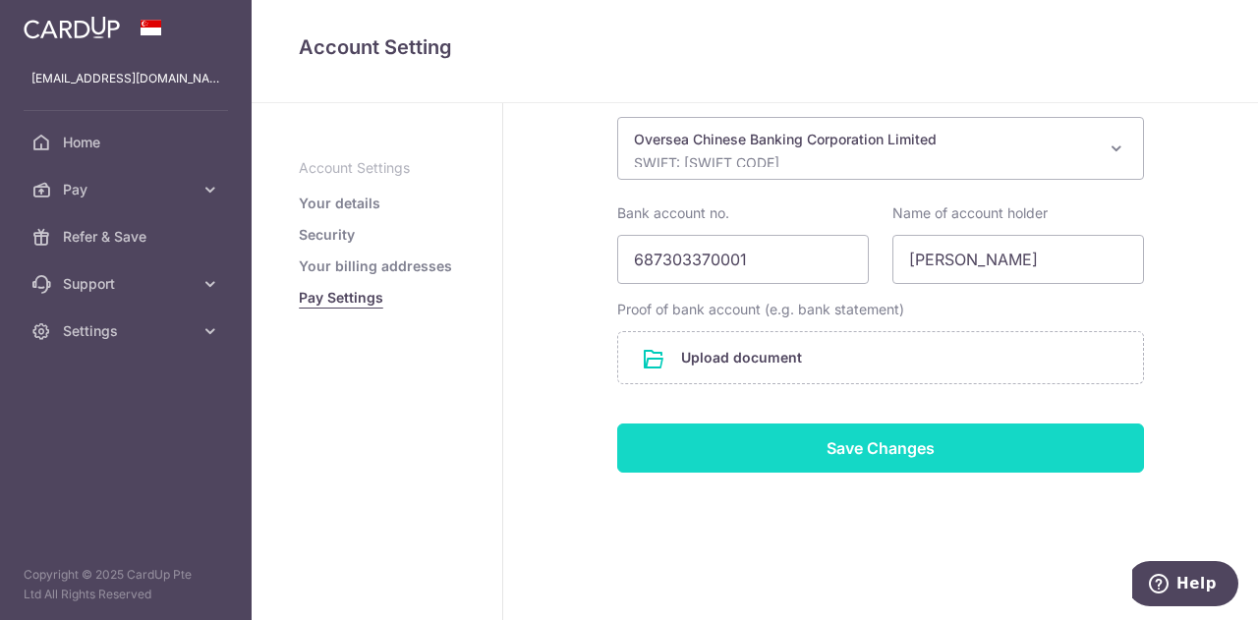
click at [839, 452] on input "Save Changes" at bounding box center [880, 448] width 527 height 49
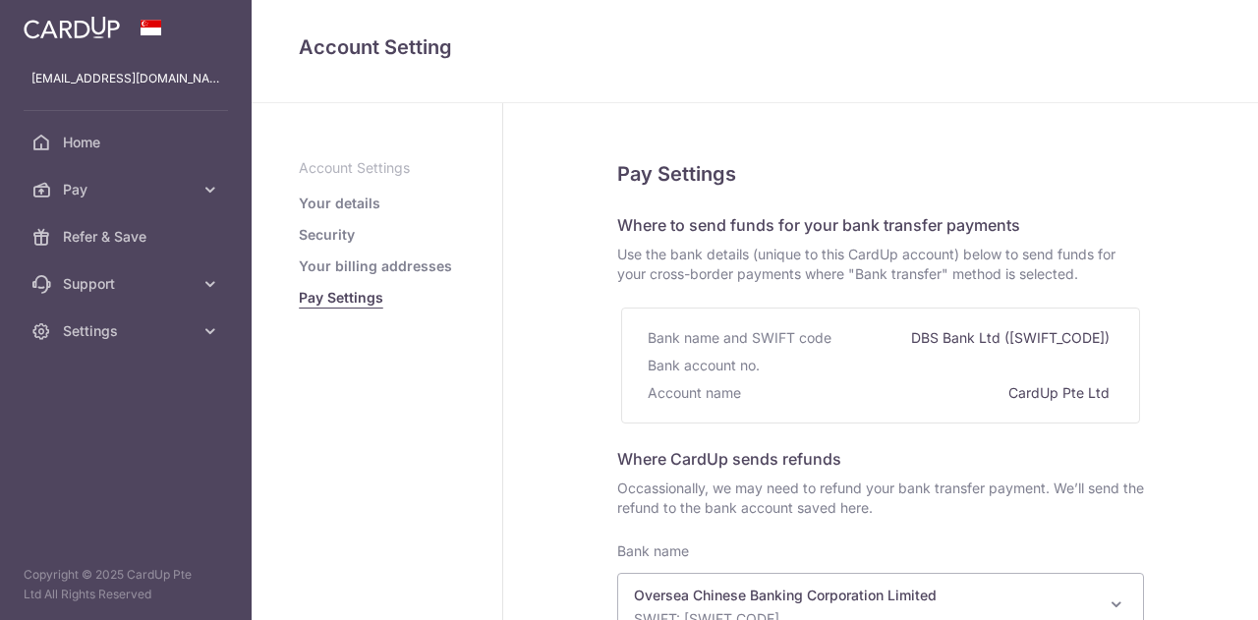
select select "12"
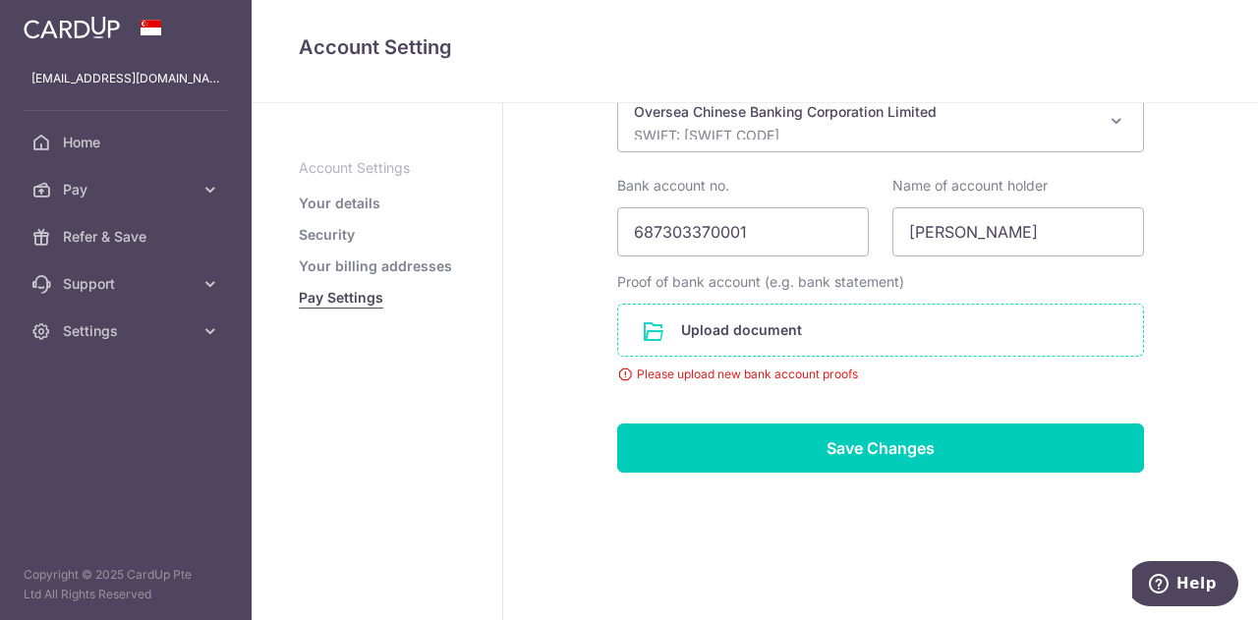
click at [719, 325] on input "file" at bounding box center [880, 330] width 525 height 51
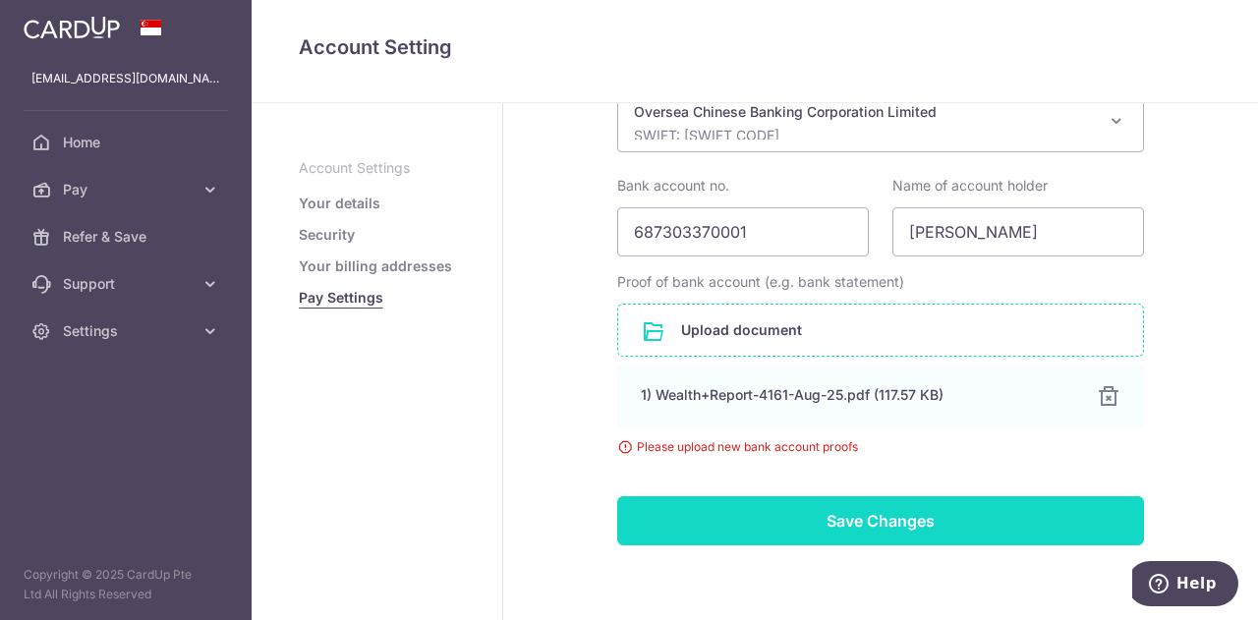
click at [826, 516] on input "Save Changes" at bounding box center [880, 520] width 527 height 49
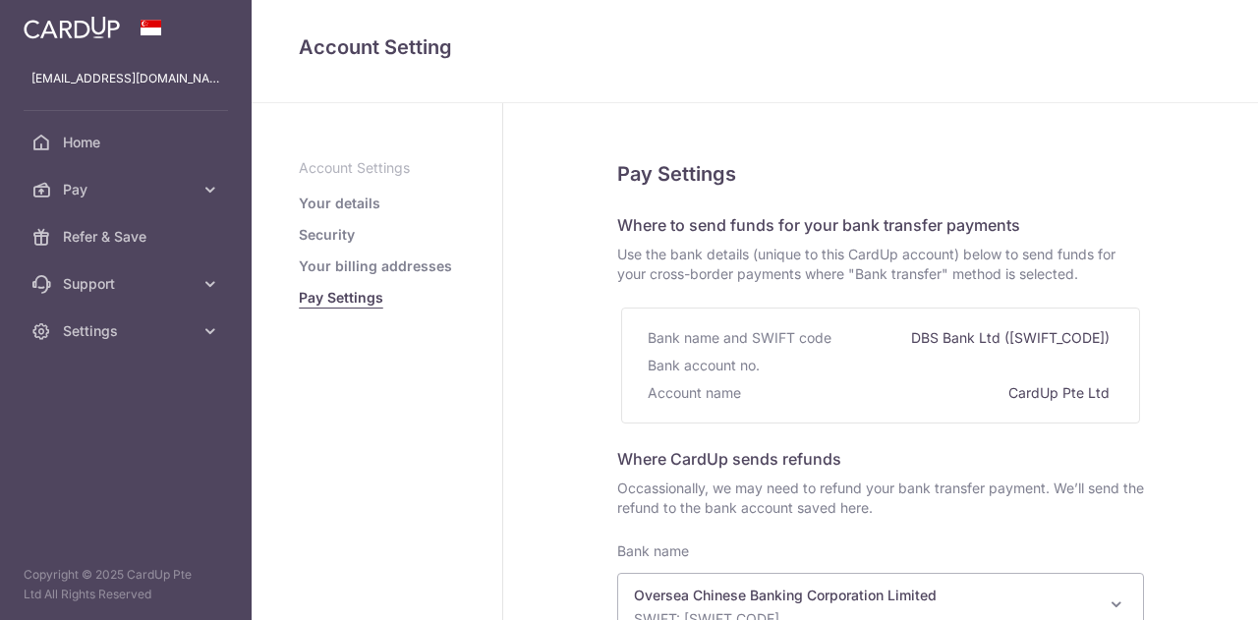
select select "12"
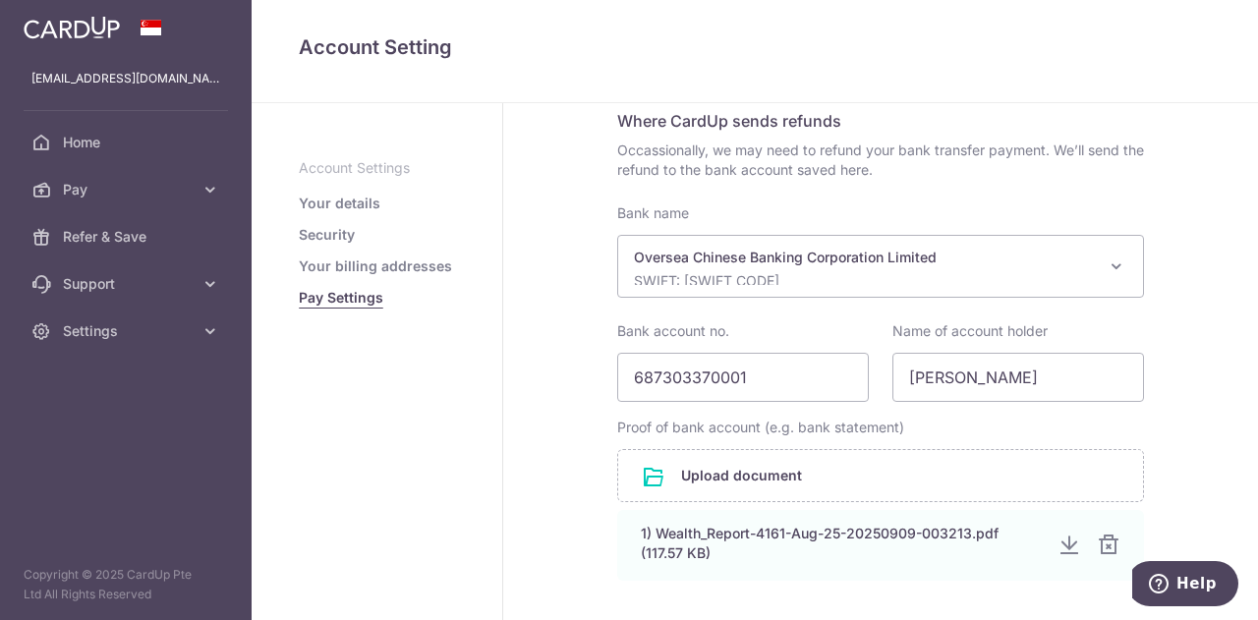
scroll to position [535, 0]
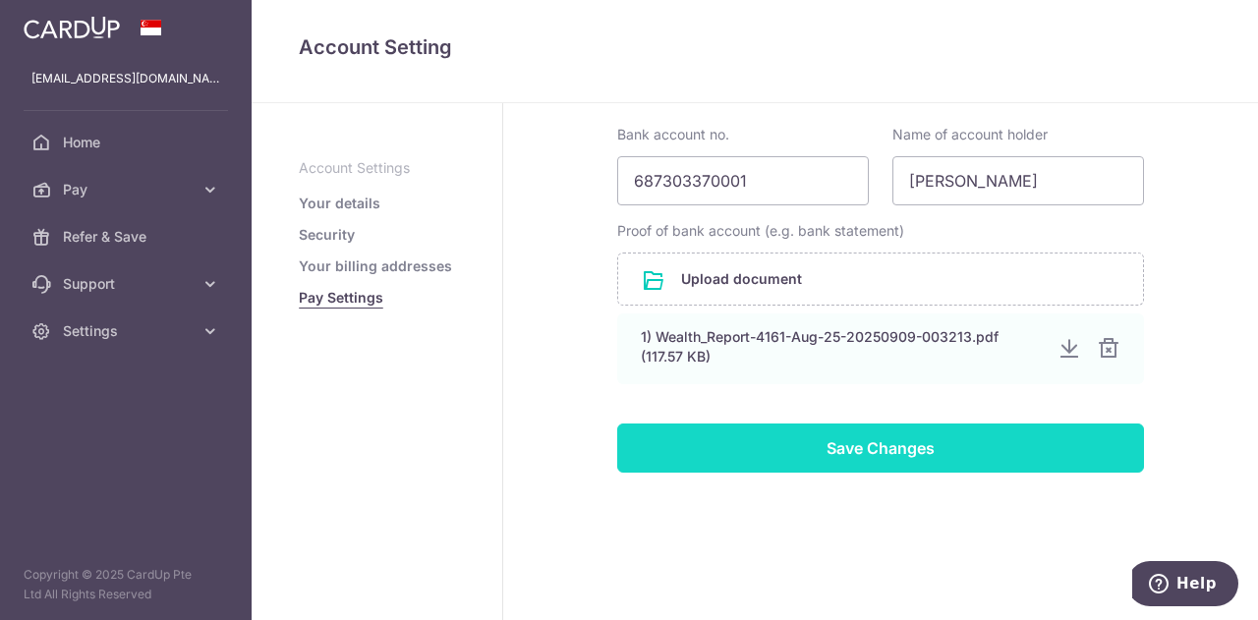
click at [861, 438] on input "Save Changes" at bounding box center [880, 448] width 527 height 49
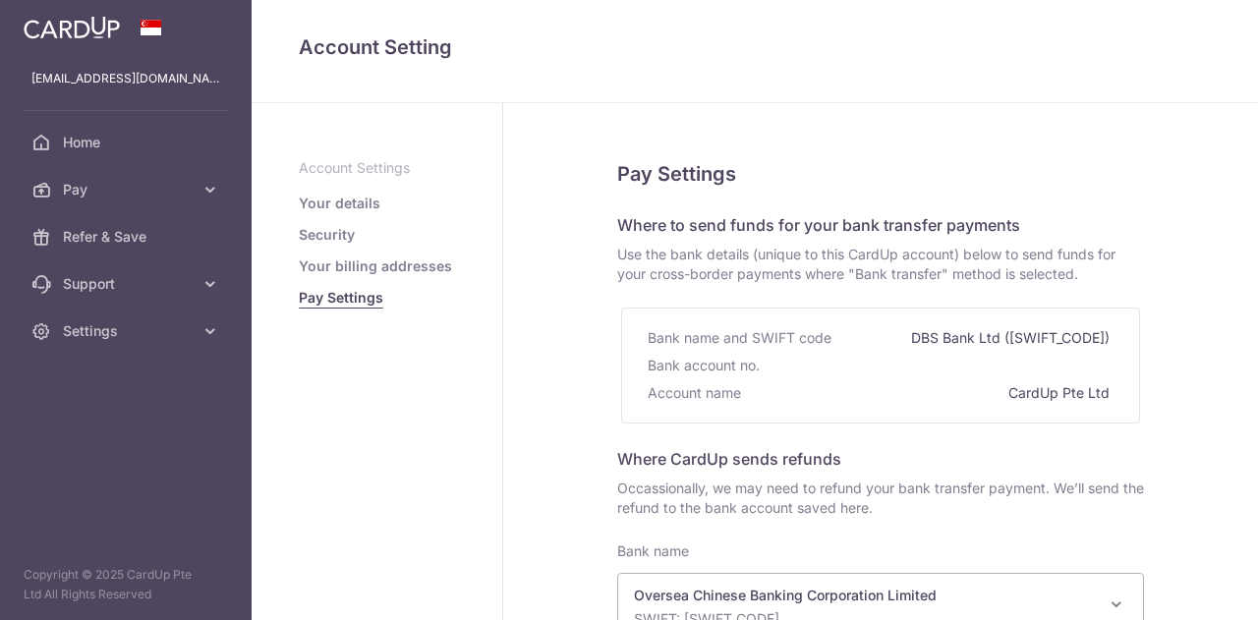
select select "12"
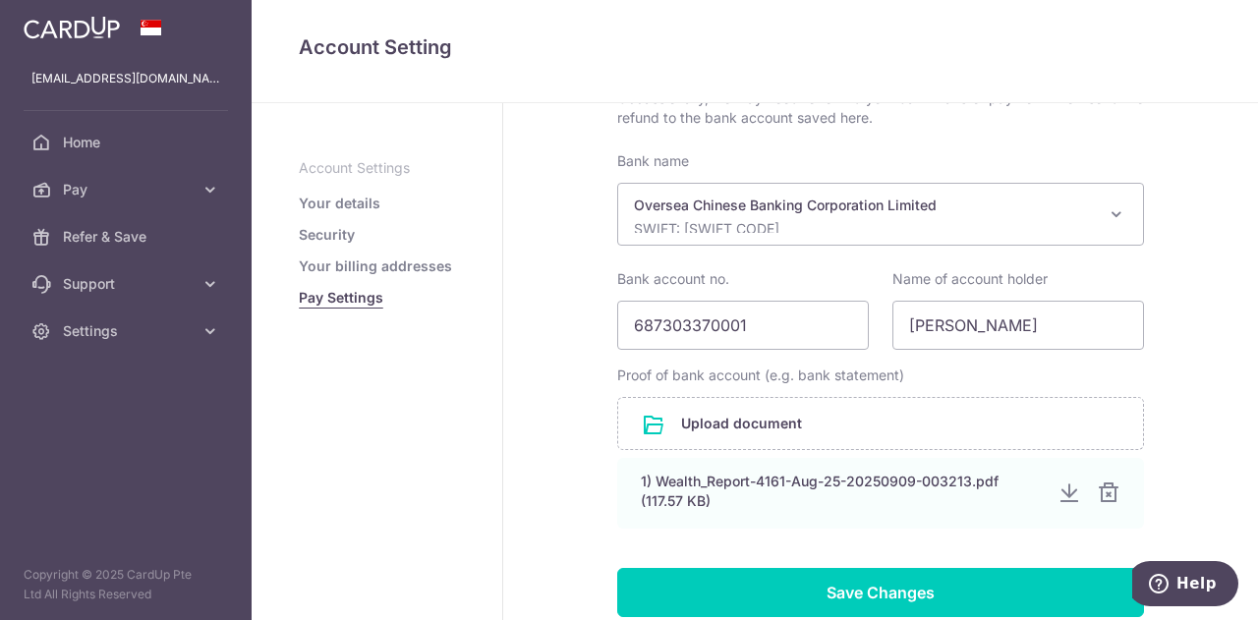
scroll to position [393, 0]
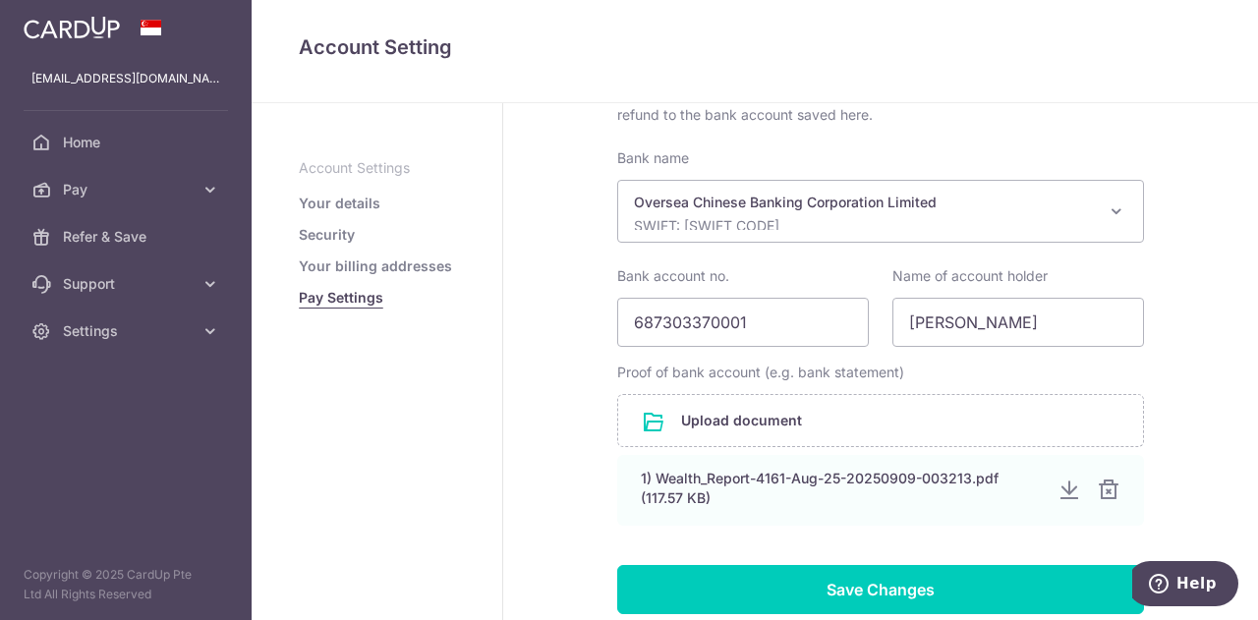
click at [405, 264] on link "Your billing addresses" at bounding box center [375, 267] width 153 height 20
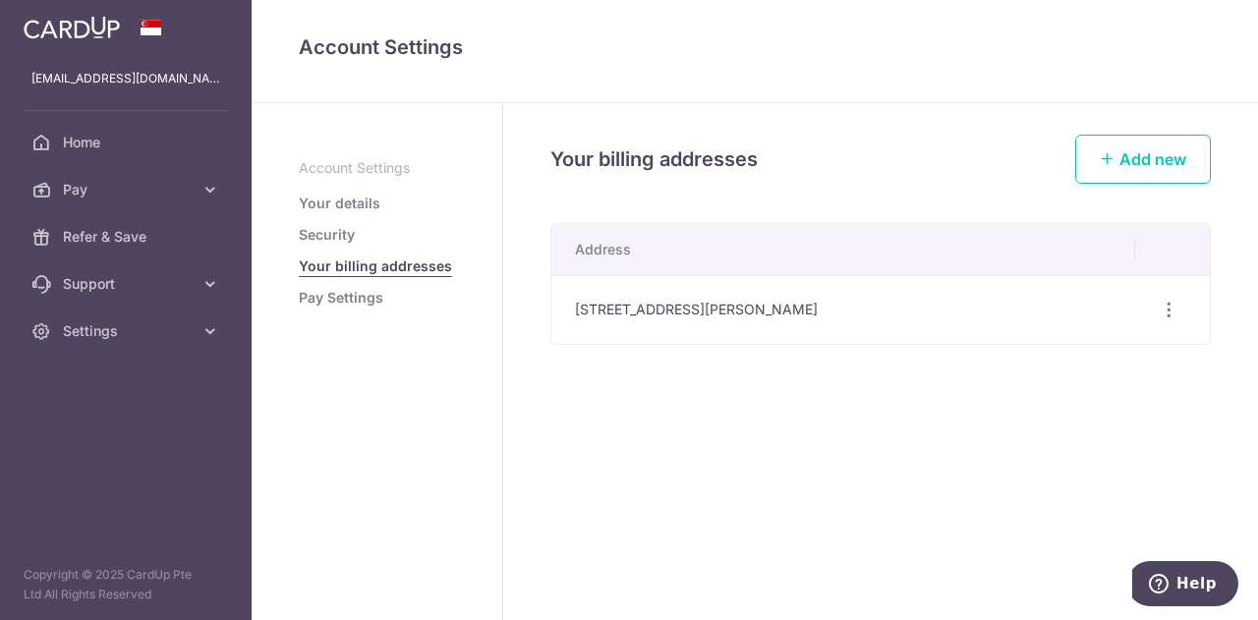
click at [366, 296] on link "Pay Settings" at bounding box center [341, 298] width 85 height 20
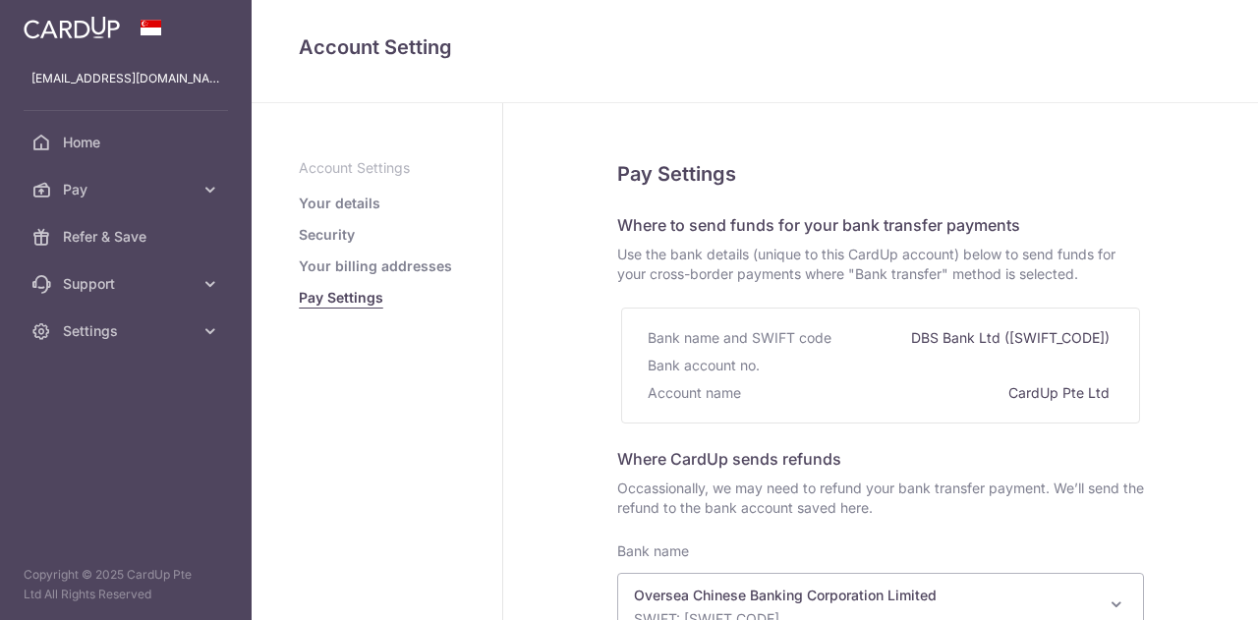
select select "12"
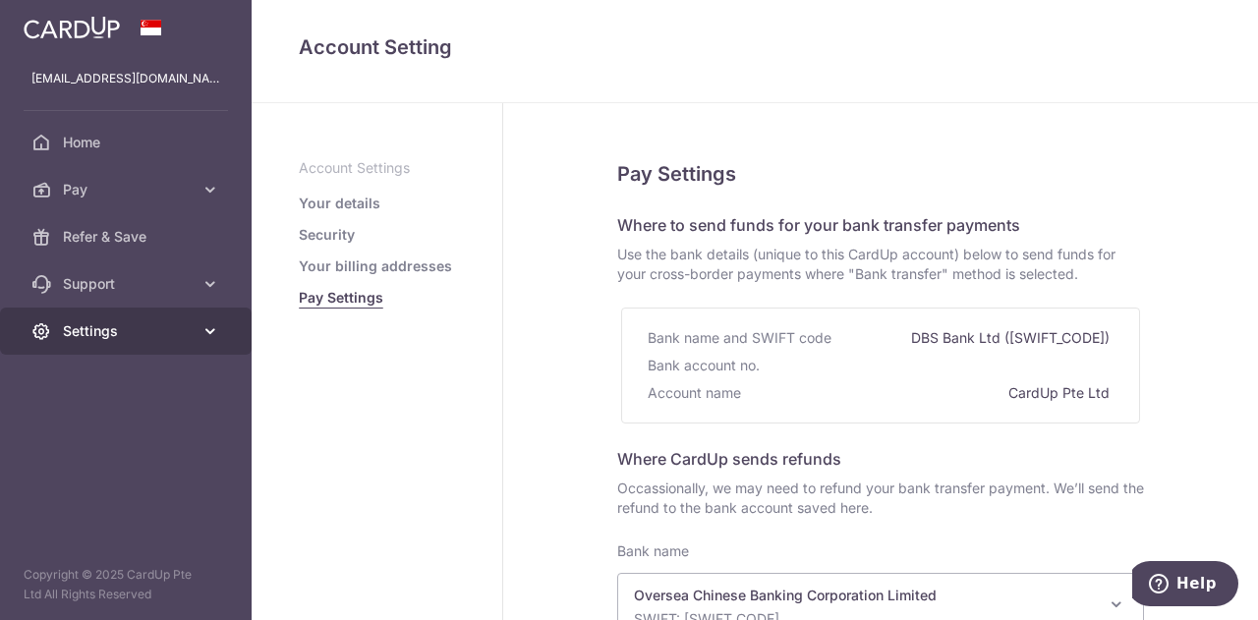
click at [120, 346] on link "Settings" at bounding box center [126, 331] width 252 height 47
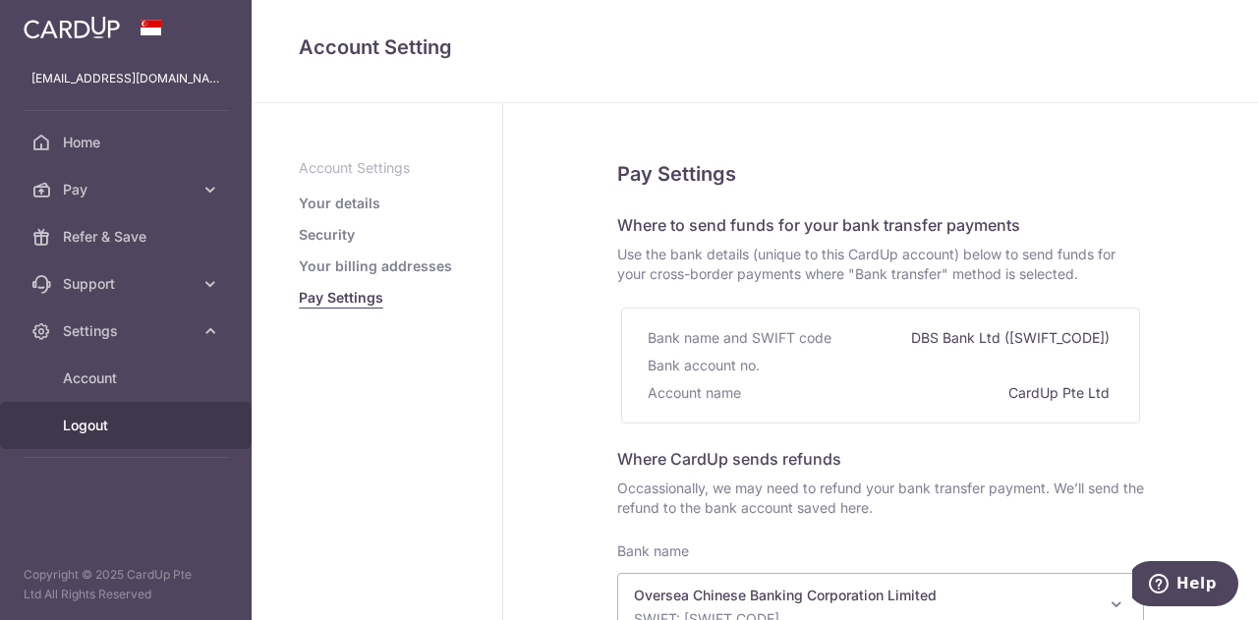
click at [72, 429] on span "Logout" at bounding box center [128, 426] width 130 height 20
